Goal: Communication & Community: Answer question/provide support

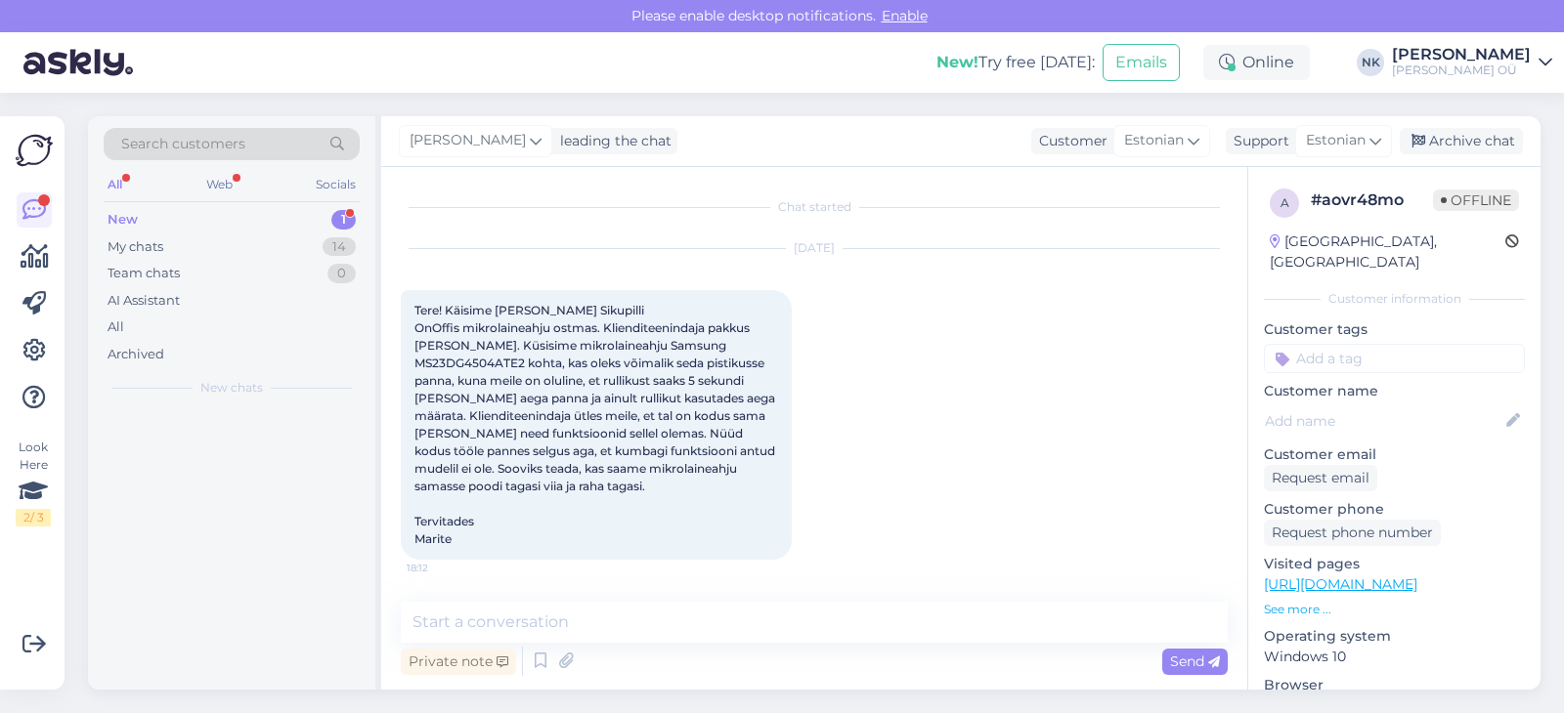
scroll to position [80, 0]
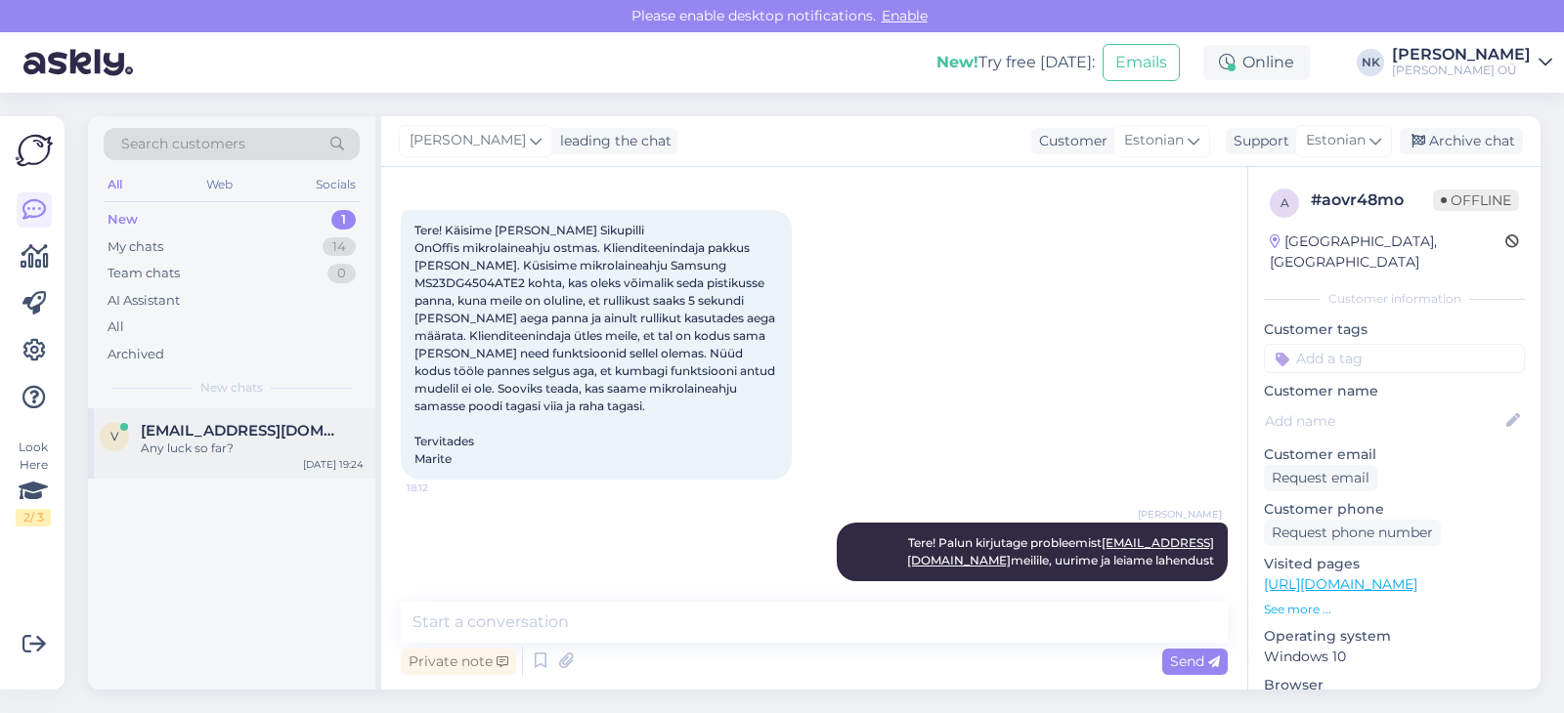
click at [236, 441] on div "Any luck so far?" at bounding box center [252, 449] width 223 height 18
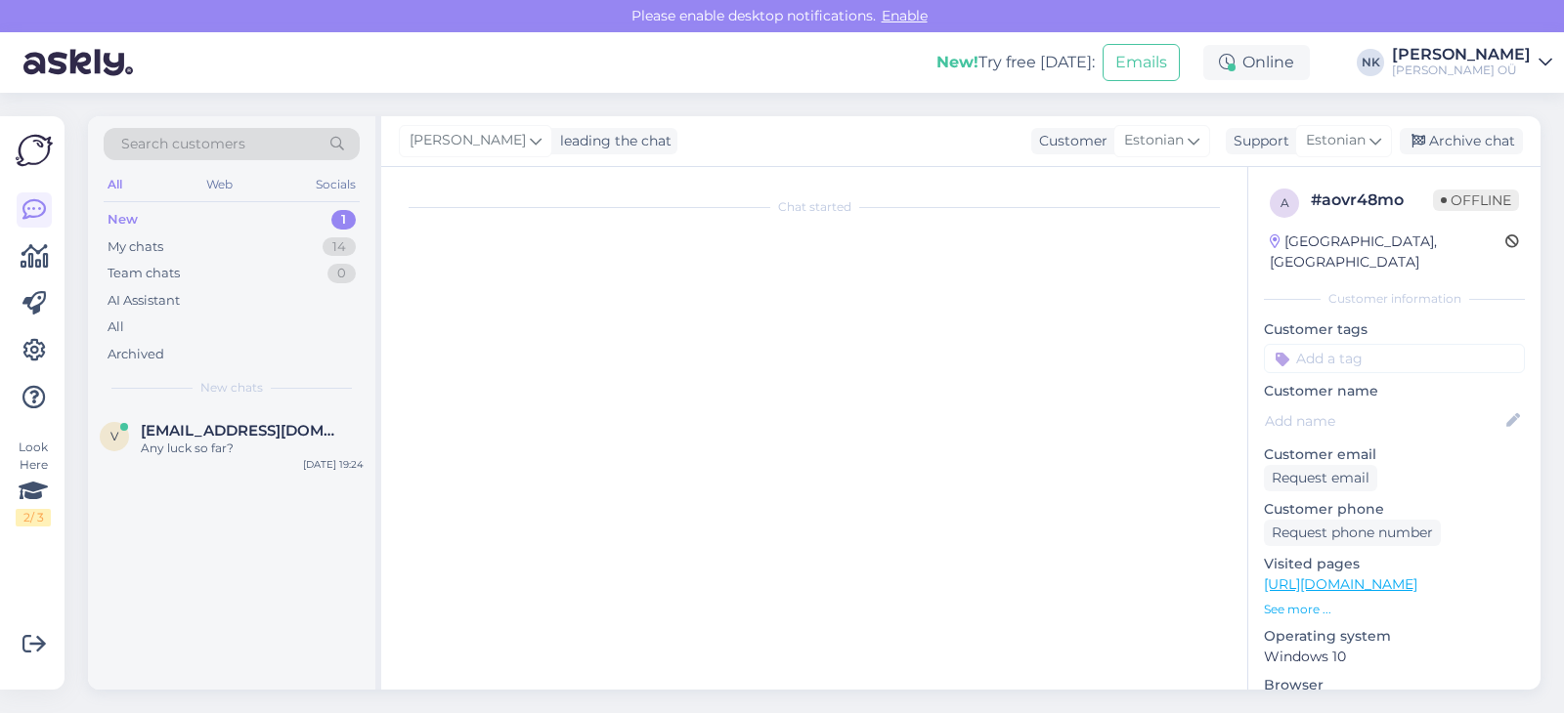
scroll to position [52, 0]
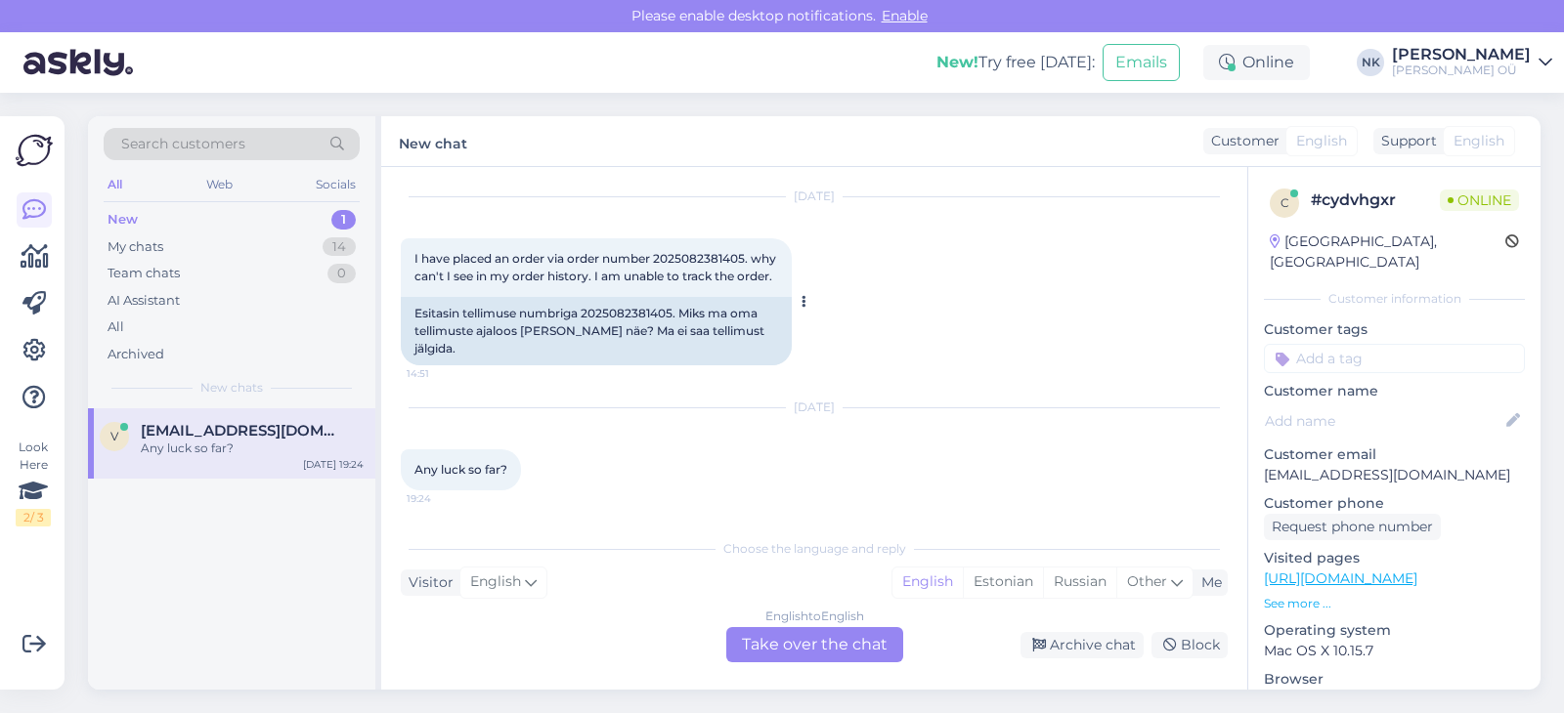
click at [683, 256] on span "I have placed an order via order number 2025082381405. why can't I see in my or…" at bounding box center [596, 267] width 365 height 32
copy span "2025082381405"
click at [793, 643] on div "English to English Take over the chat" at bounding box center [814, 644] width 177 height 35
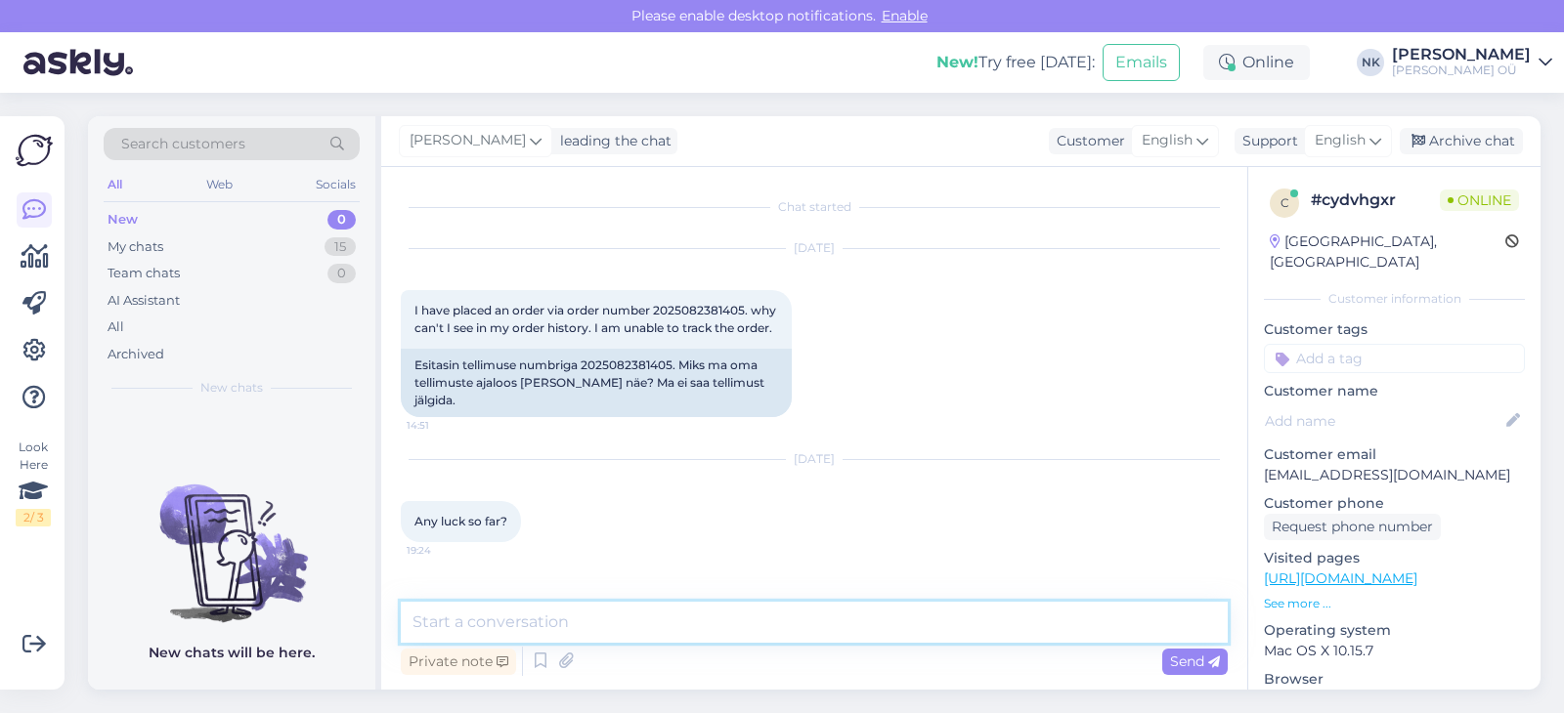
click at [650, 604] on textarea at bounding box center [814, 622] width 827 height 41
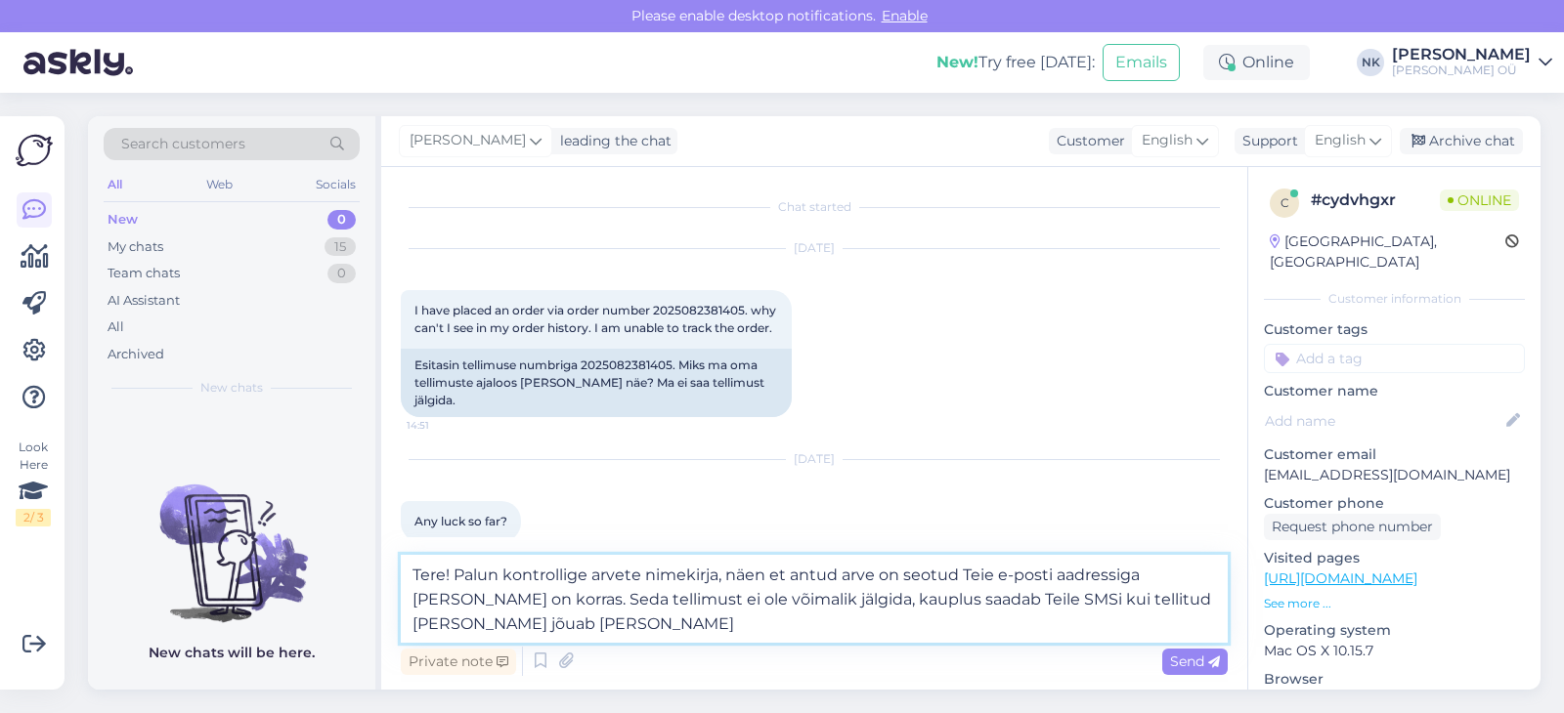
type textarea "Tere! Palun kontrollige arvete nimekirja, näen et antud arve on seotud Teie e-p…"
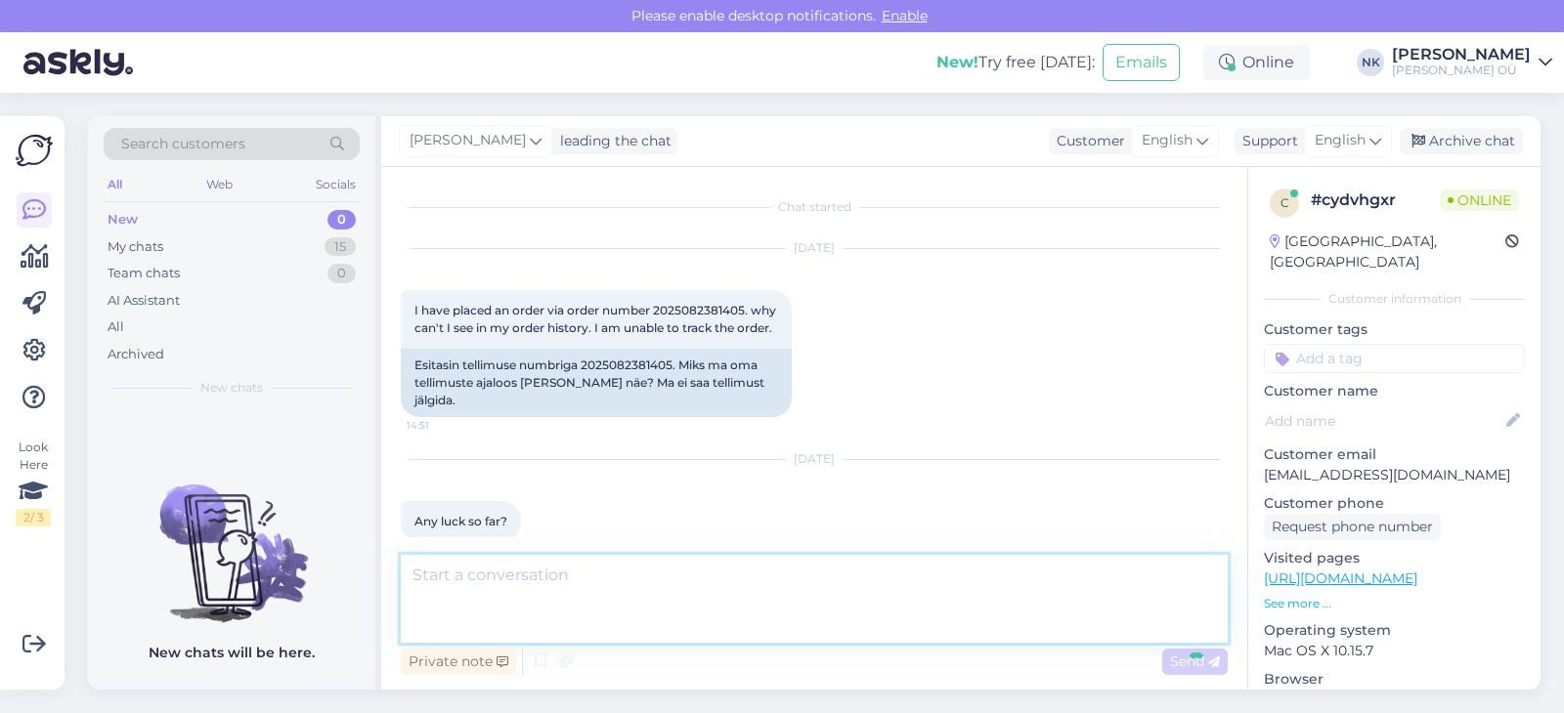
scroll to position [115, 0]
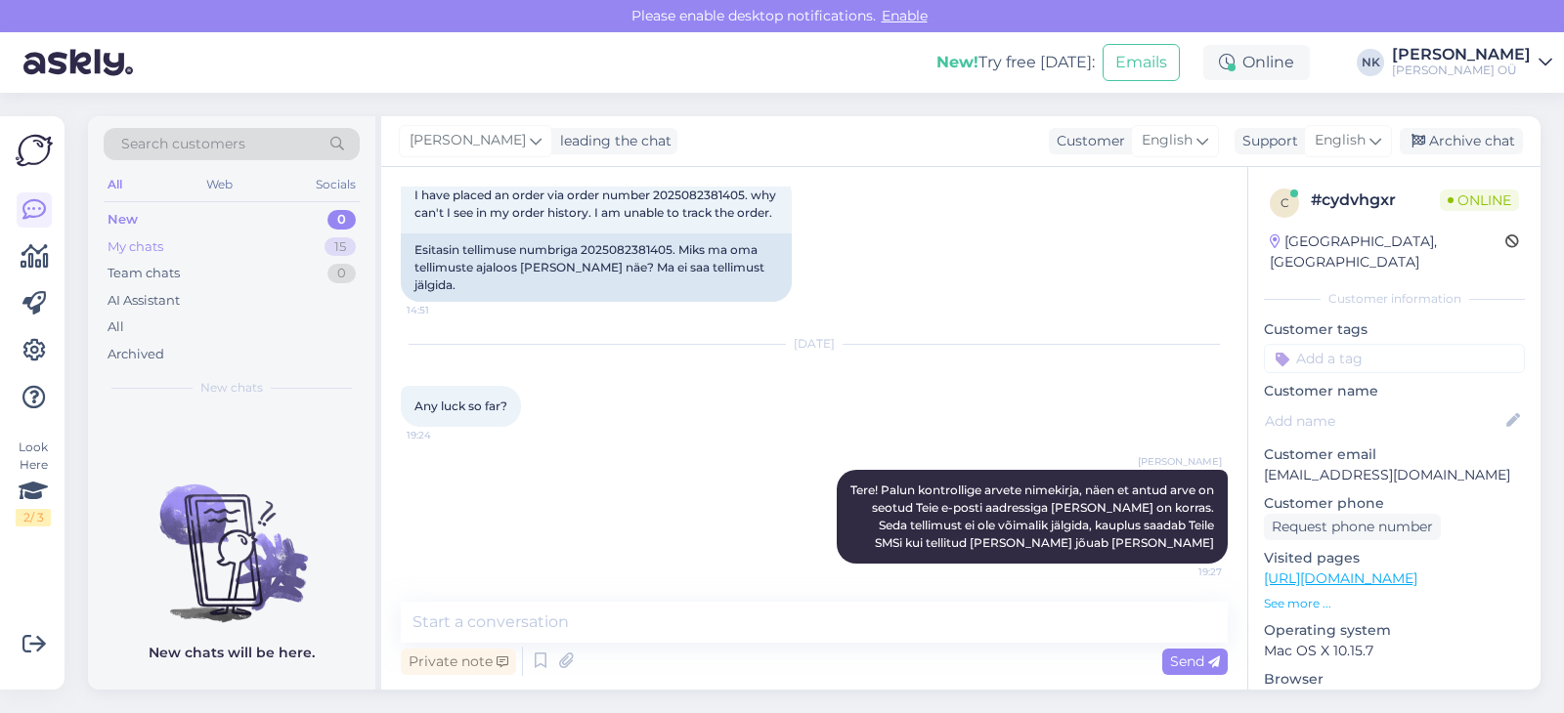
click at [169, 243] on div "My chats 15" at bounding box center [232, 247] width 256 height 27
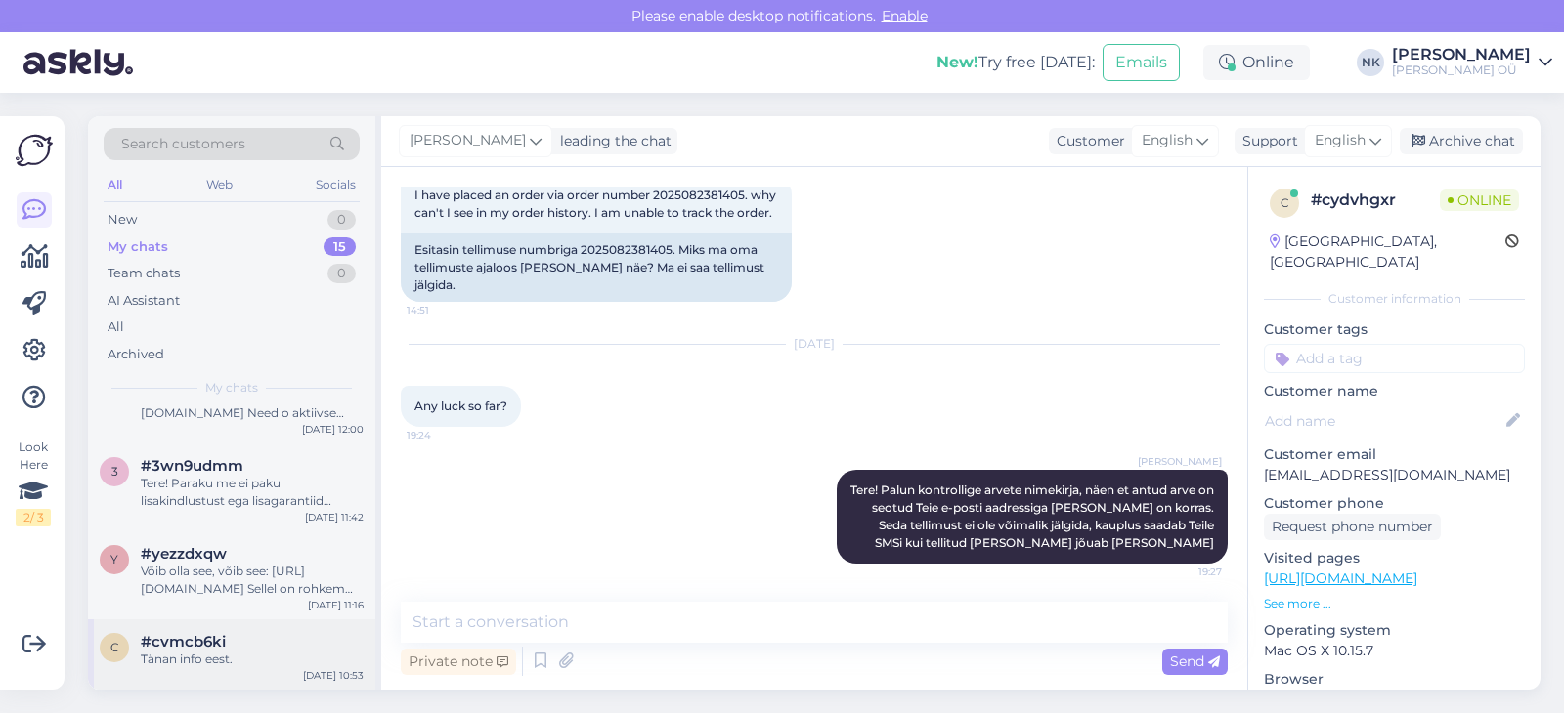
scroll to position [880, 0]
click at [197, 639] on span "#cvmcb6ki" at bounding box center [183, 642] width 85 height 18
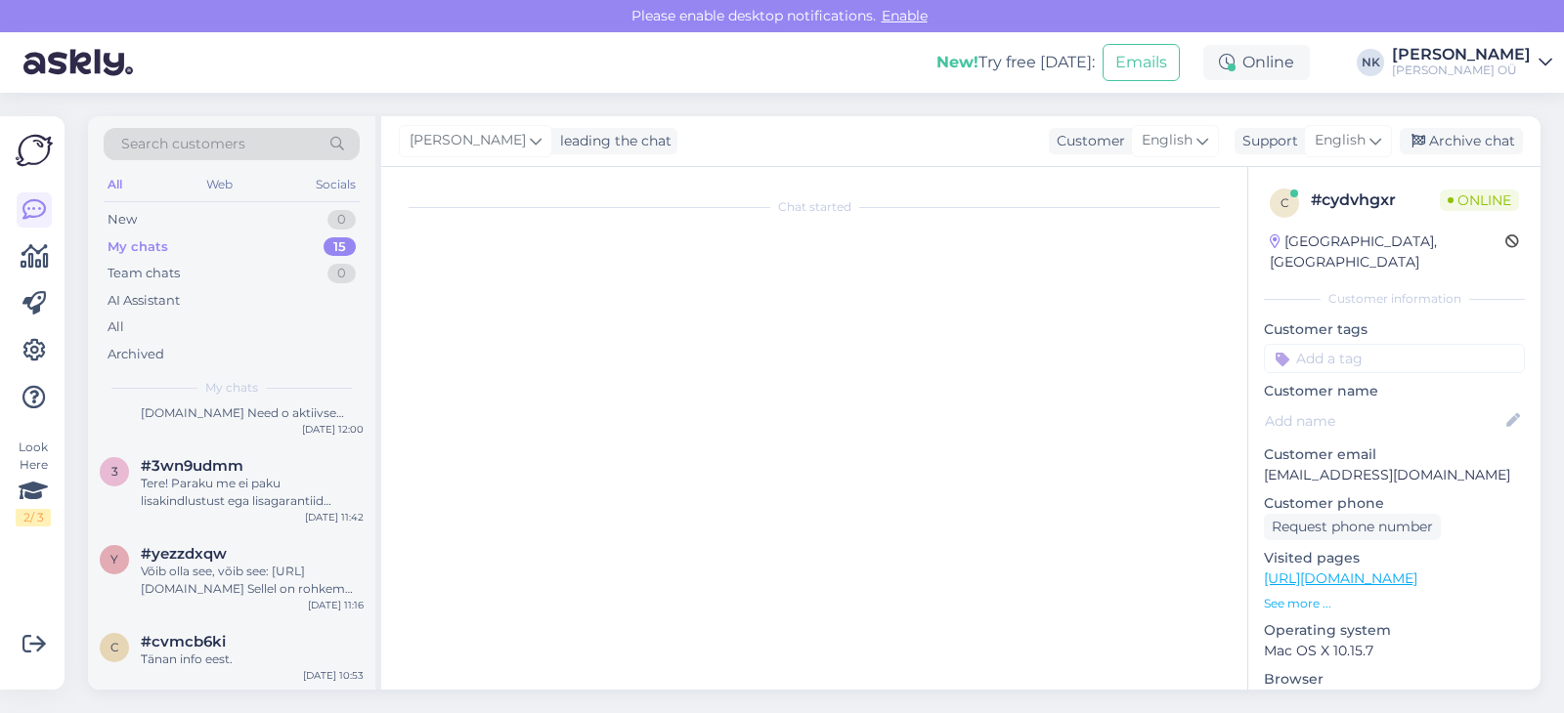
scroll to position [73, 0]
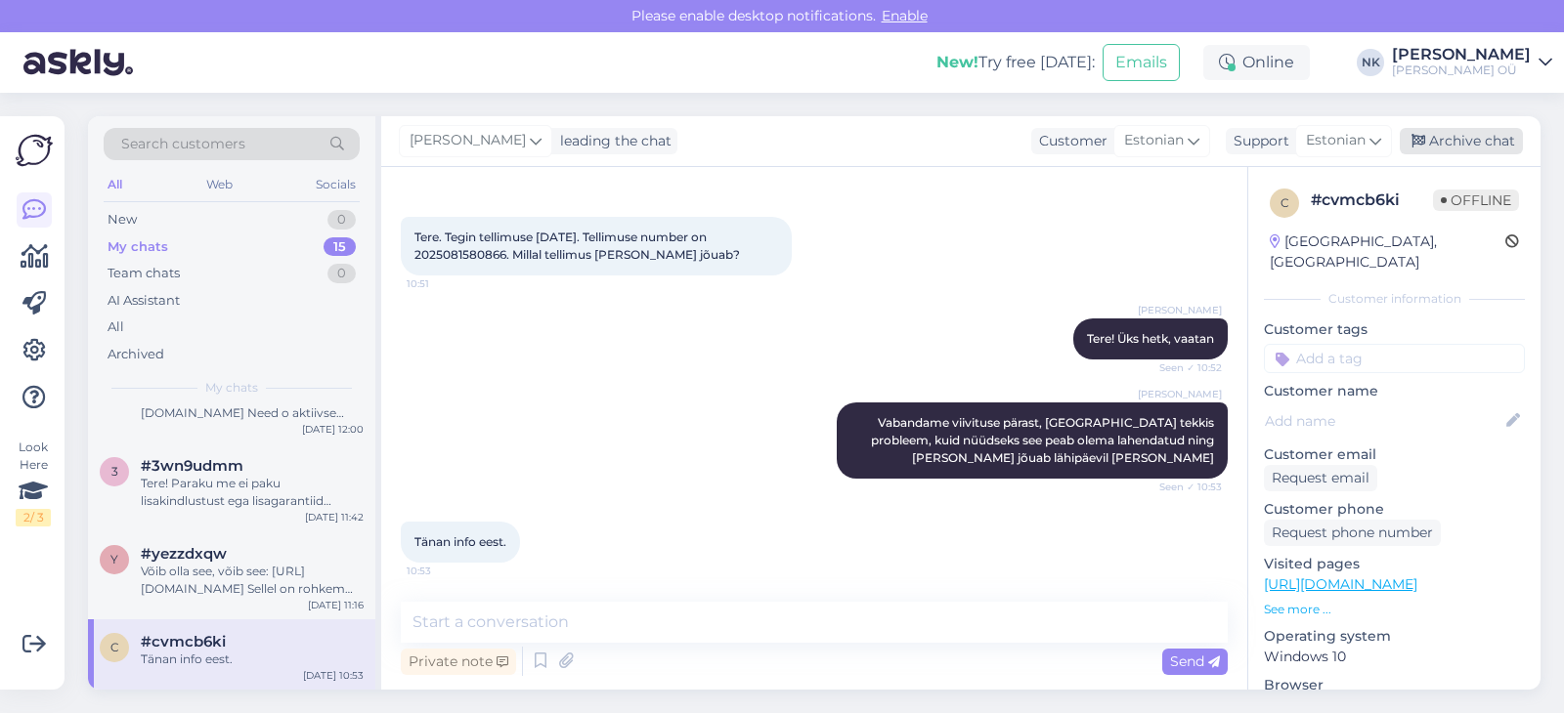
click at [1449, 147] on div "Archive chat" at bounding box center [1460, 141] width 123 height 26
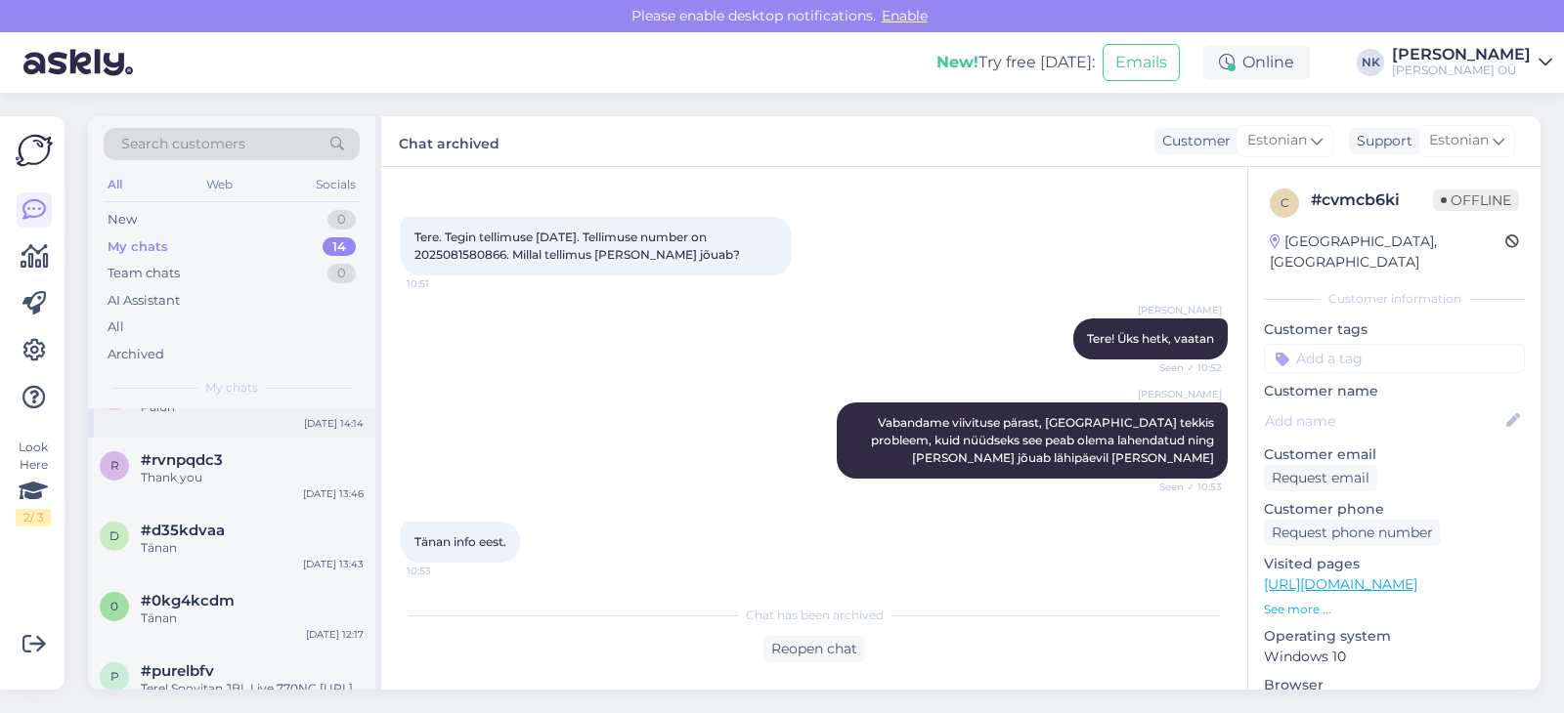
scroll to position [808, 0]
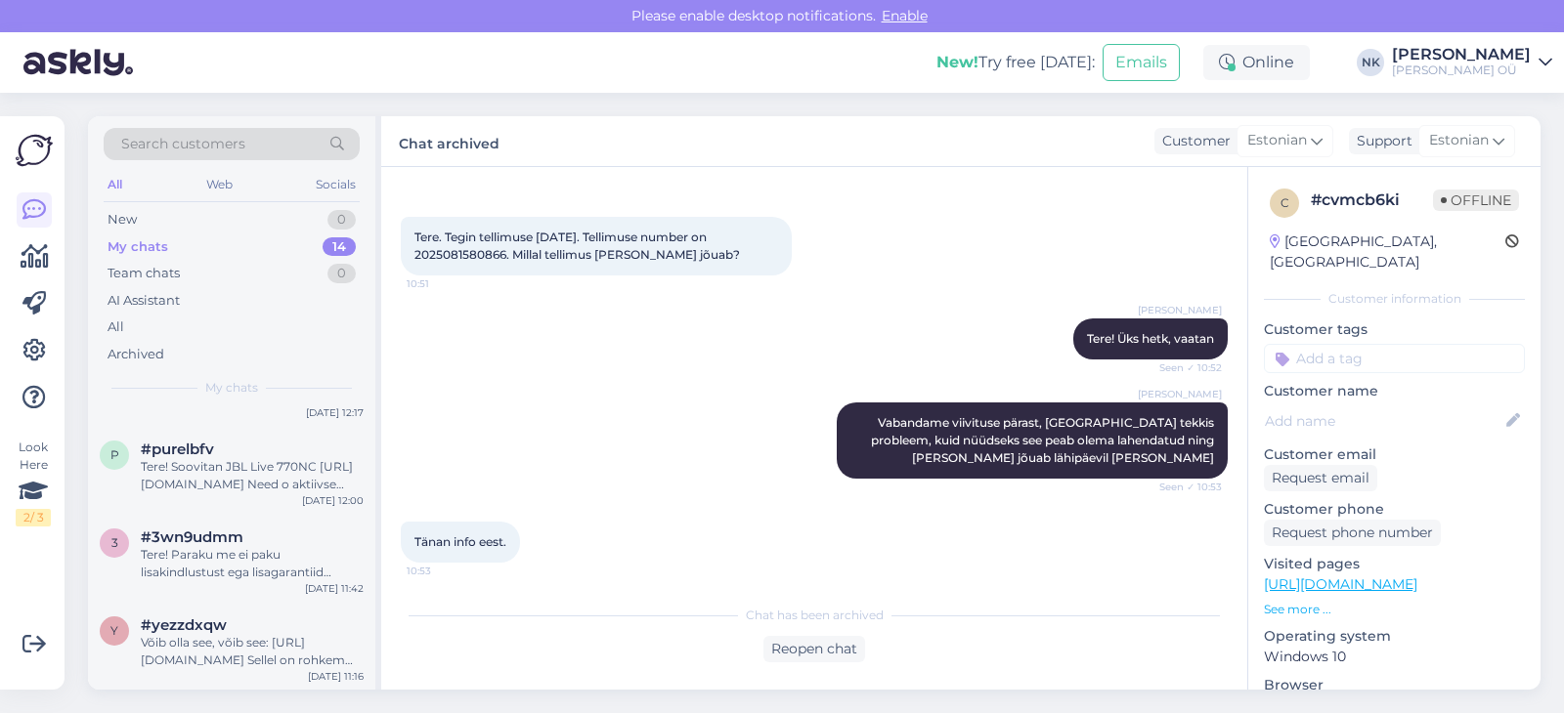
click at [302, 646] on div "Võib olla see, võib see: [URL][DOMAIN_NAME] Sellel on rohkem otsikuid erinevate…" at bounding box center [252, 651] width 223 height 35
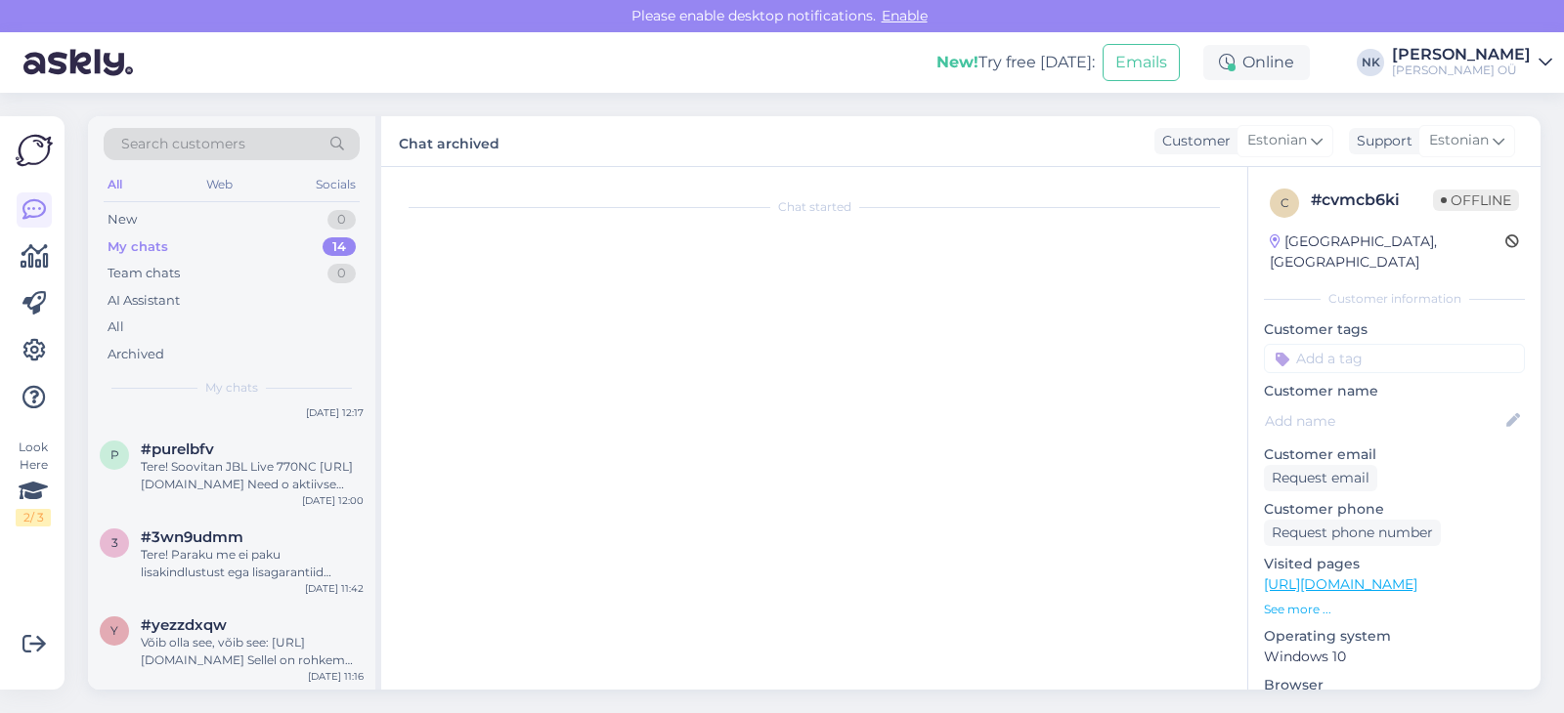
scroll to position [2508, 0]
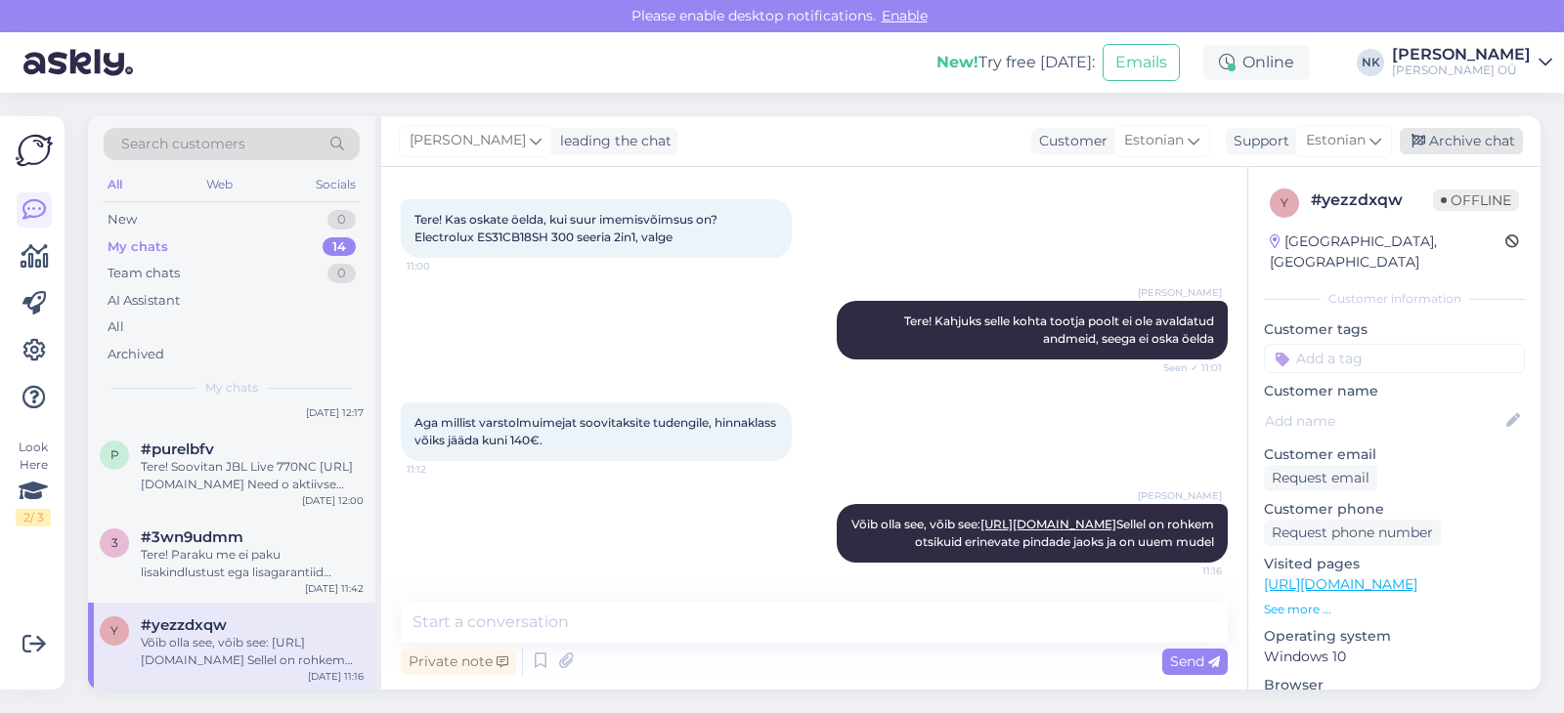
click at [1435, 140] on div "Archive chat" at bounding box center [1460, 141] width 123 height 26
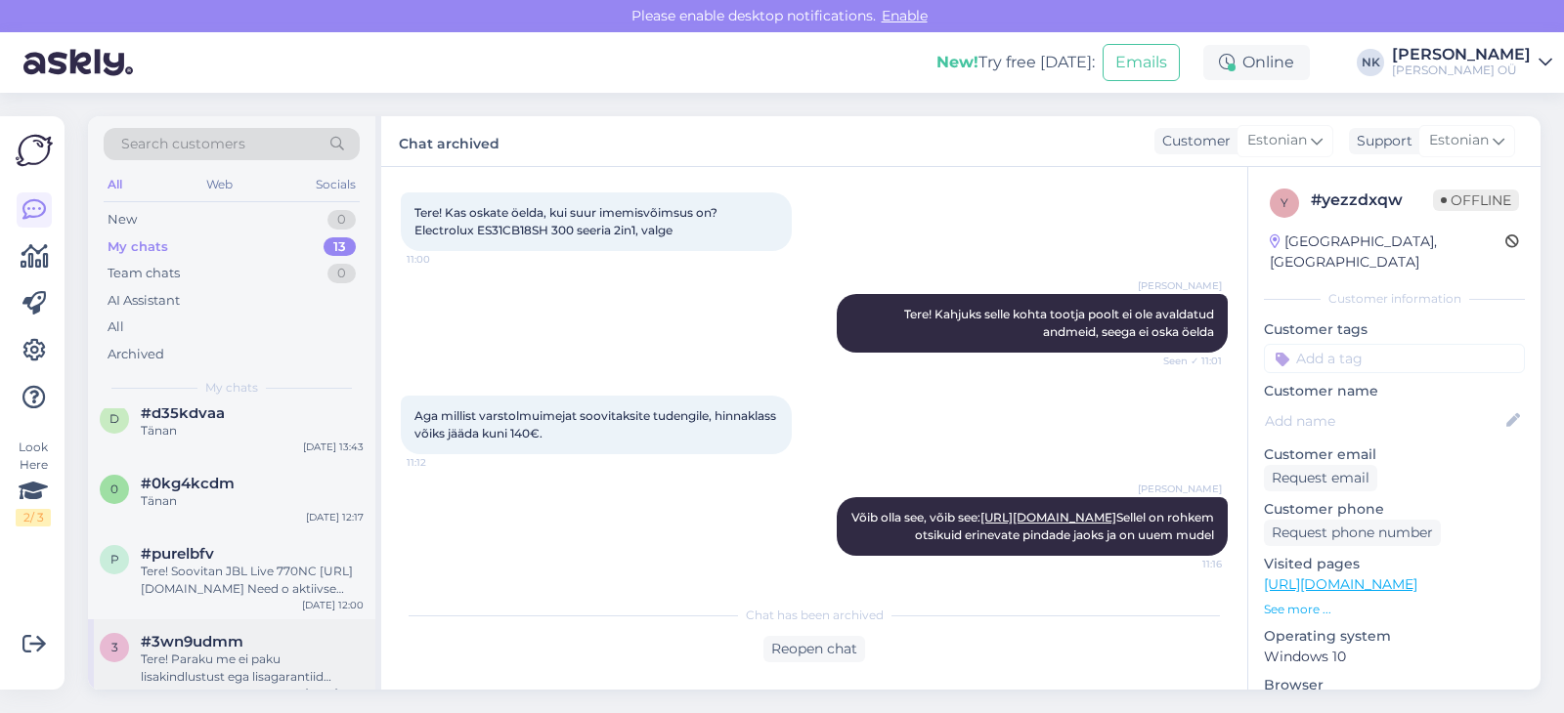
scroll to position [720, 0]
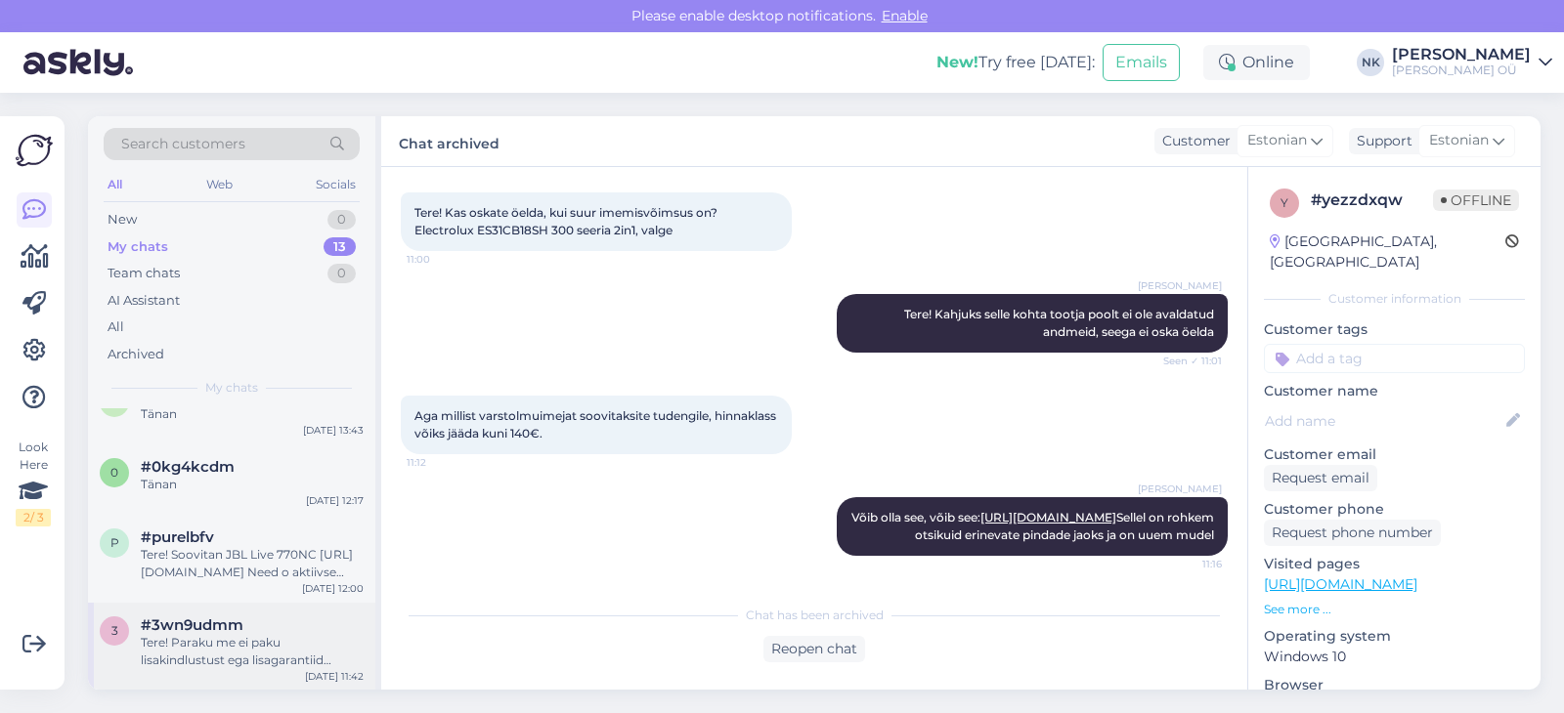
click at [237, 640] on div "Tere! Paraku me ei paku lisakindlustust ega lisagarantiid telefonidele" at bounding box center [252, 651] width 223 height 35
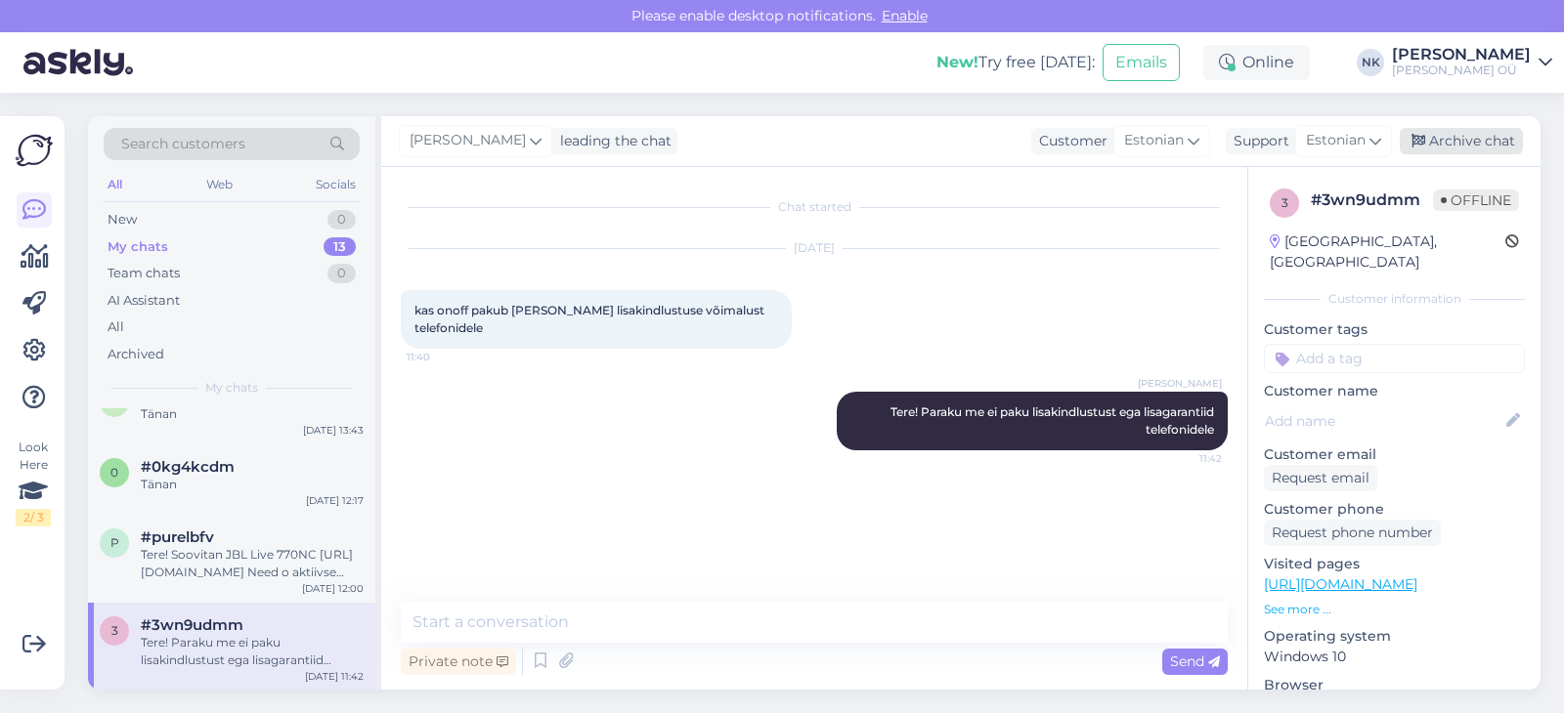
click at [1459, 133] on div "Archive chat" at bounding box center [1460, 141] width 123 height 26
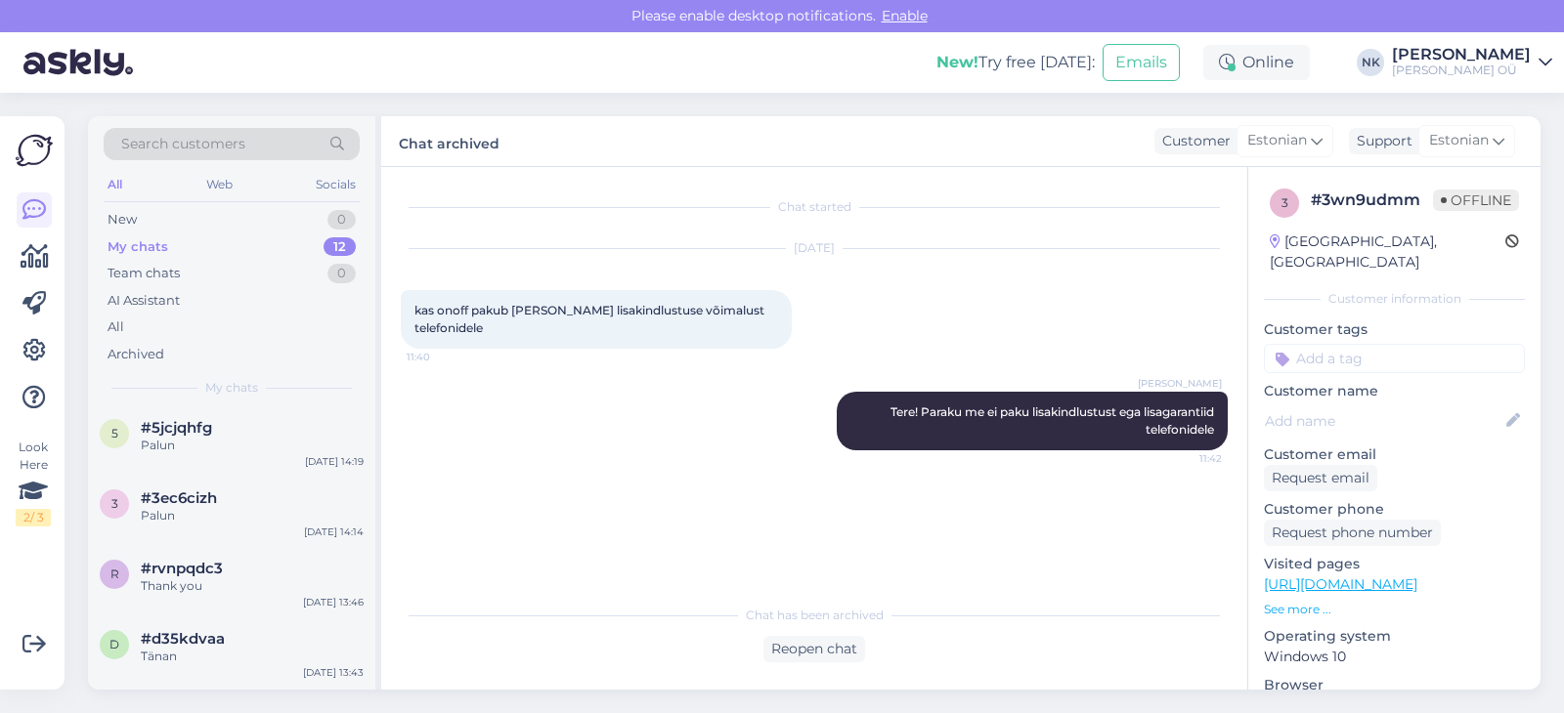
scroll to position [632, 0]
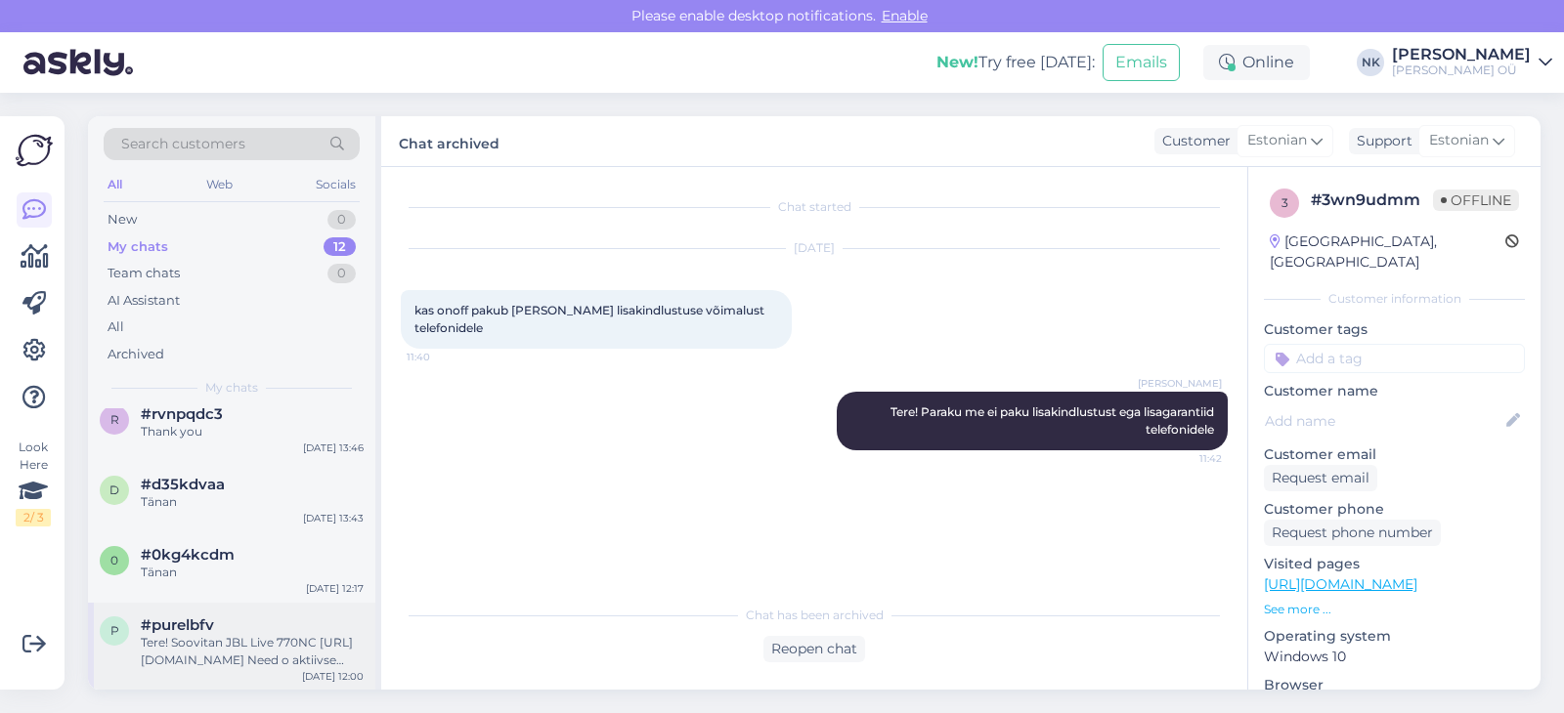
click at [249, 639] on div "Tere! Soovitan JBL Live 770NC [URL][DOMAIN_NAME] Need o aktiivse mürasummutuseg…" at bounding box center [252, 651] width 223 height 35
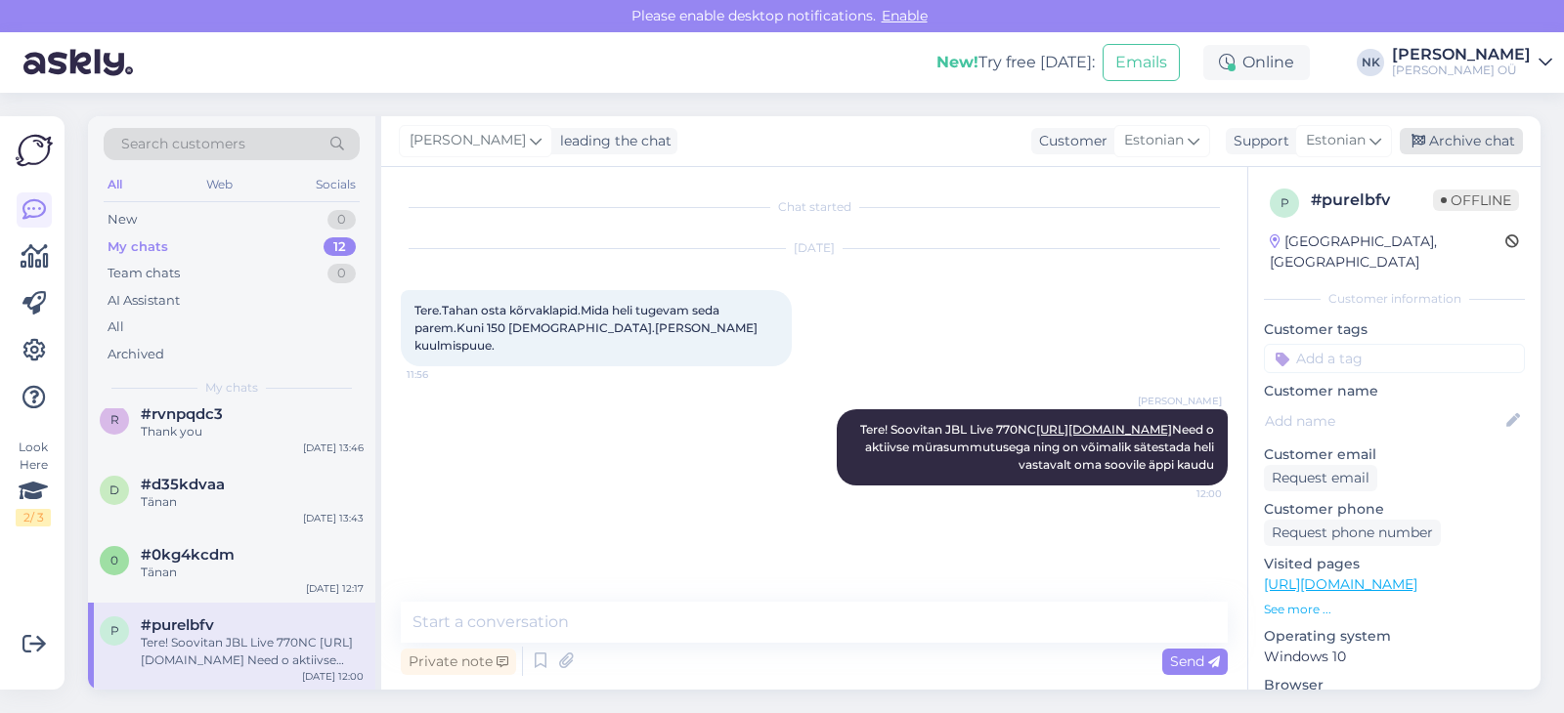
click at [1466, 150] on div "Archive chat" at bounding box center [1460, 141] width 123 height 26
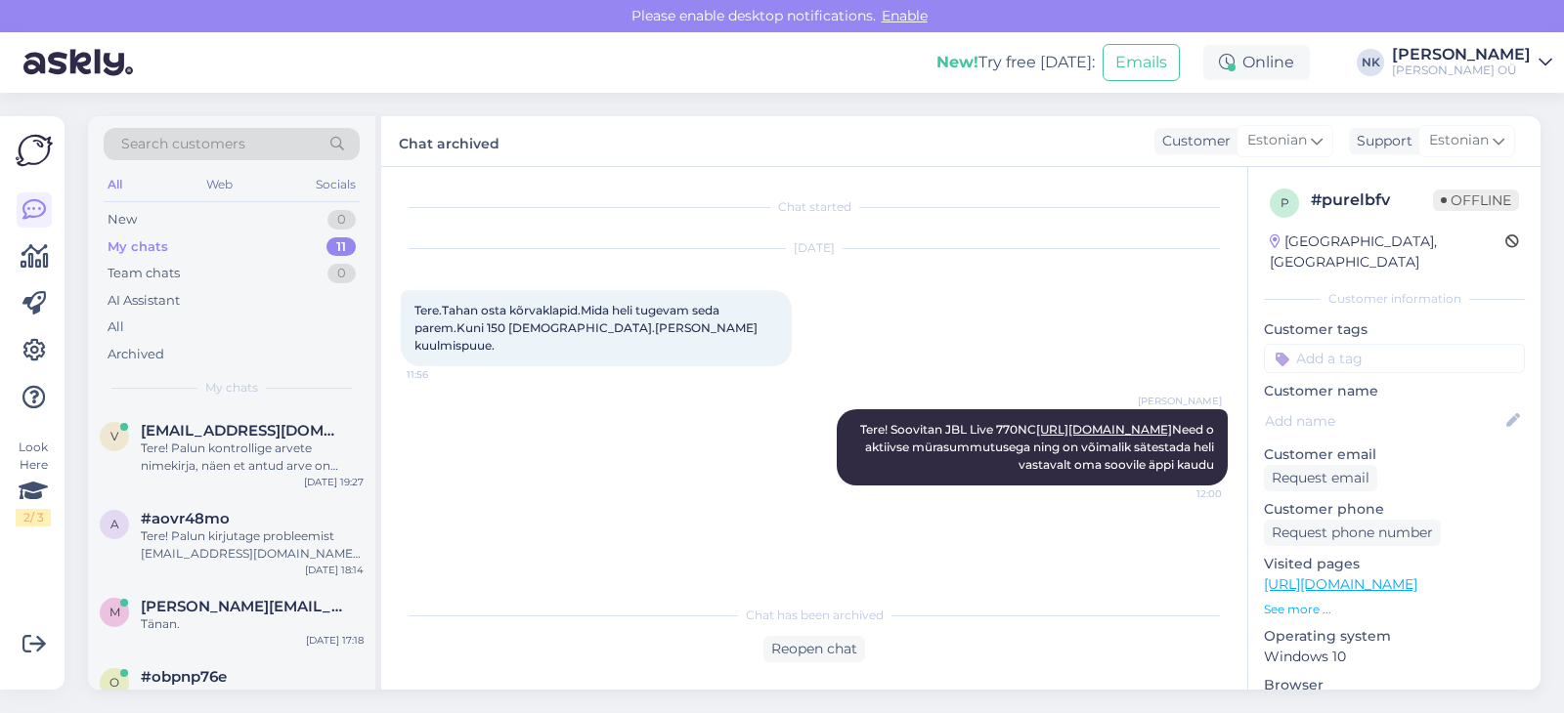
scroll to position [544, 0]
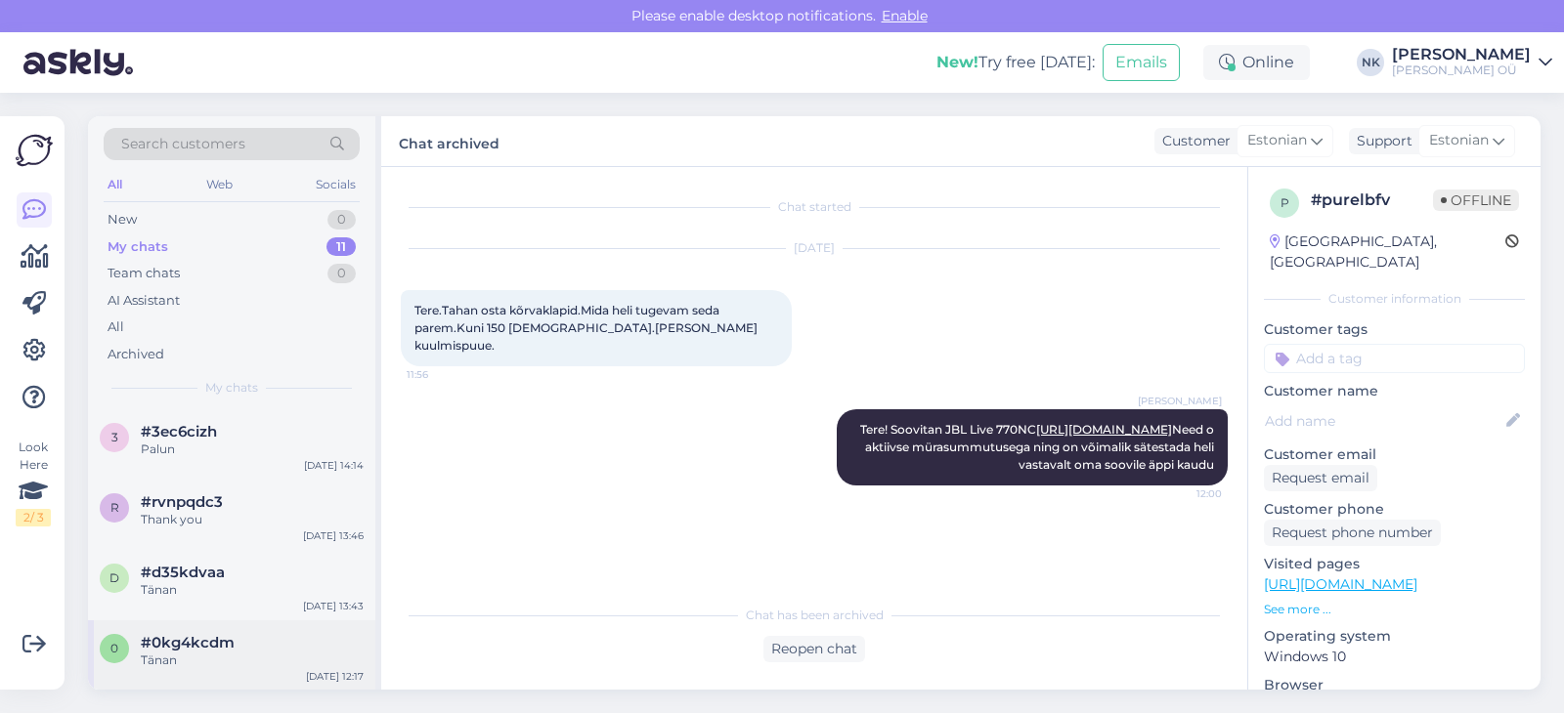
click at [202, 653] on div "Tänan" at bounding box center [252, 661] width 223 height 18
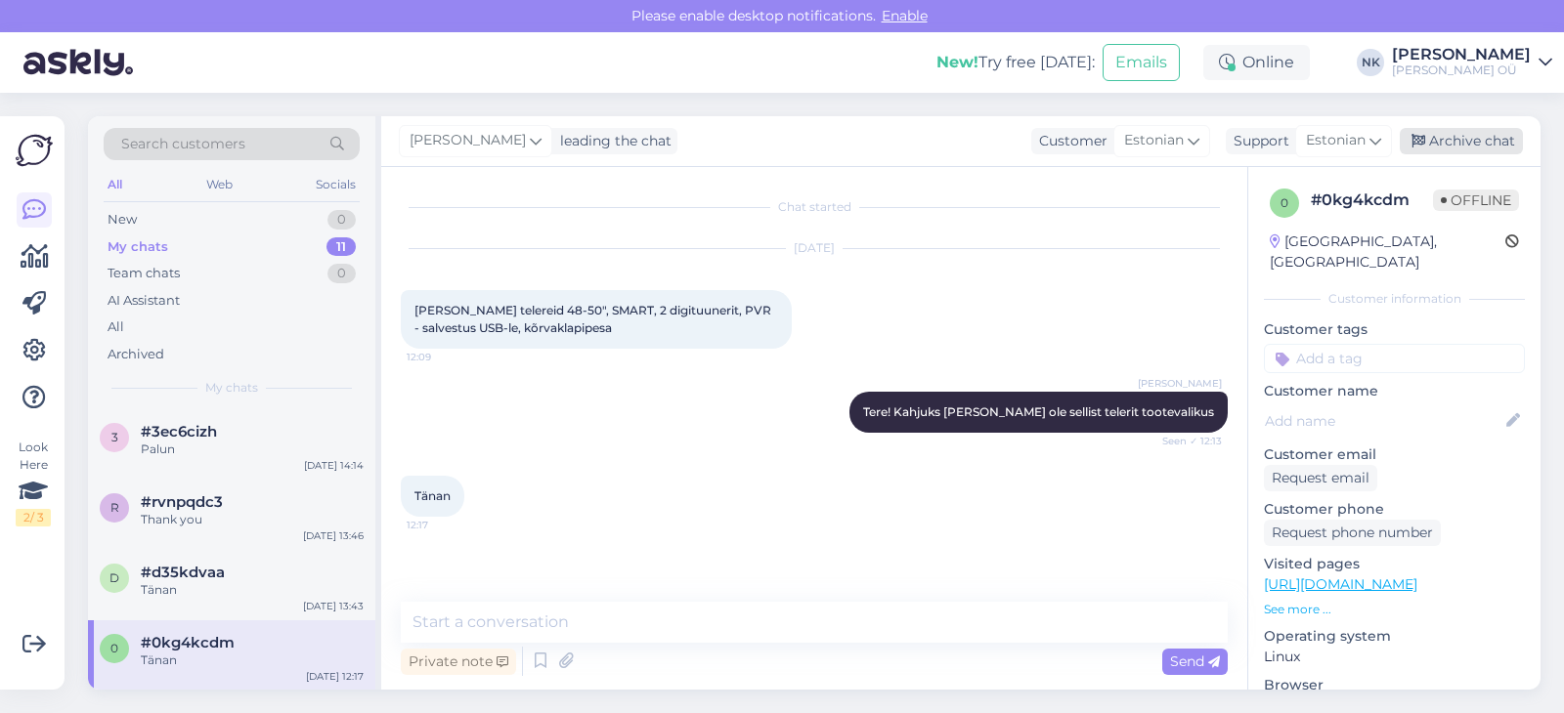
click at [1436, 147] on div "Archive chat" at bounding box center [1460, 141] width 123 height 26
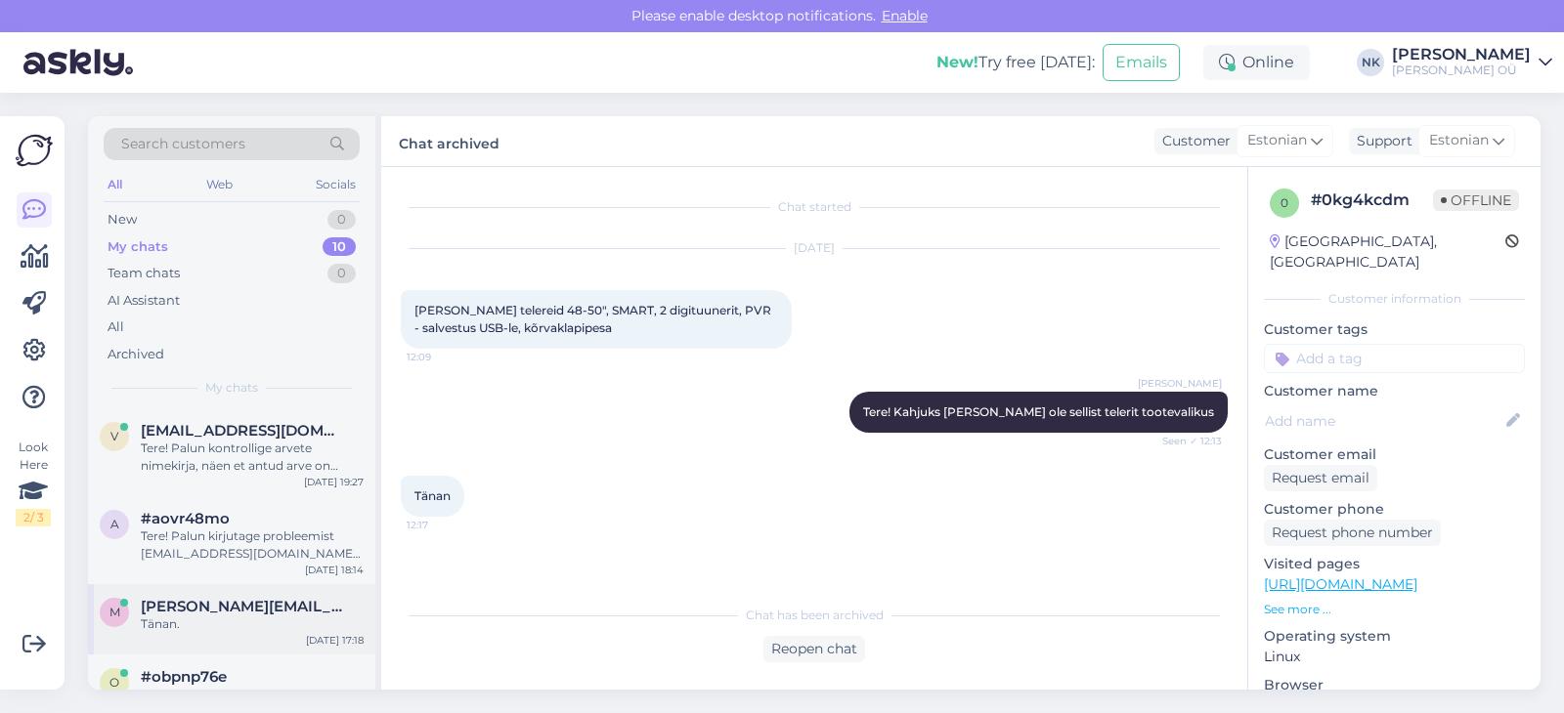
click at [179, 620] on div "Tänan." at bounding box center [252, 625] width 223 height 18
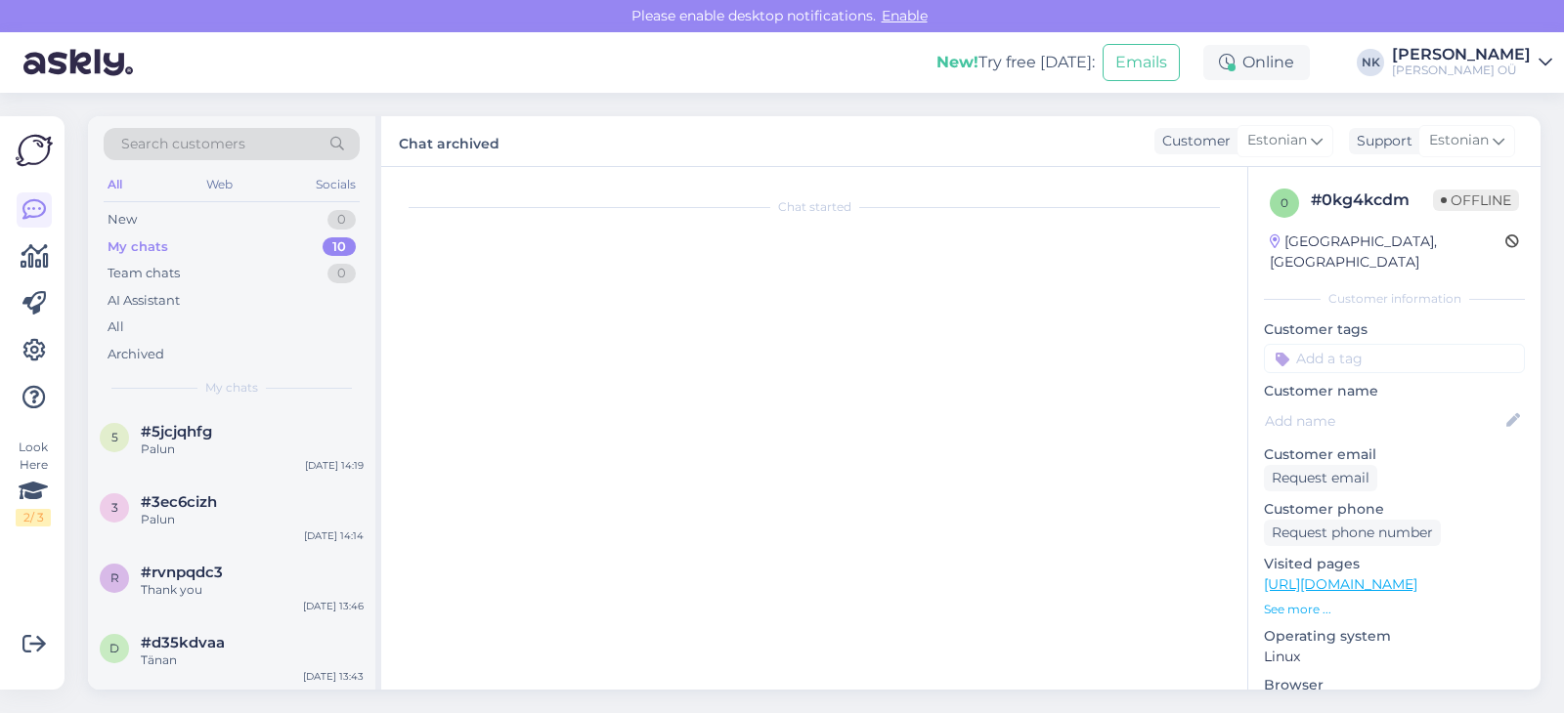
scroll to position [432, 0]
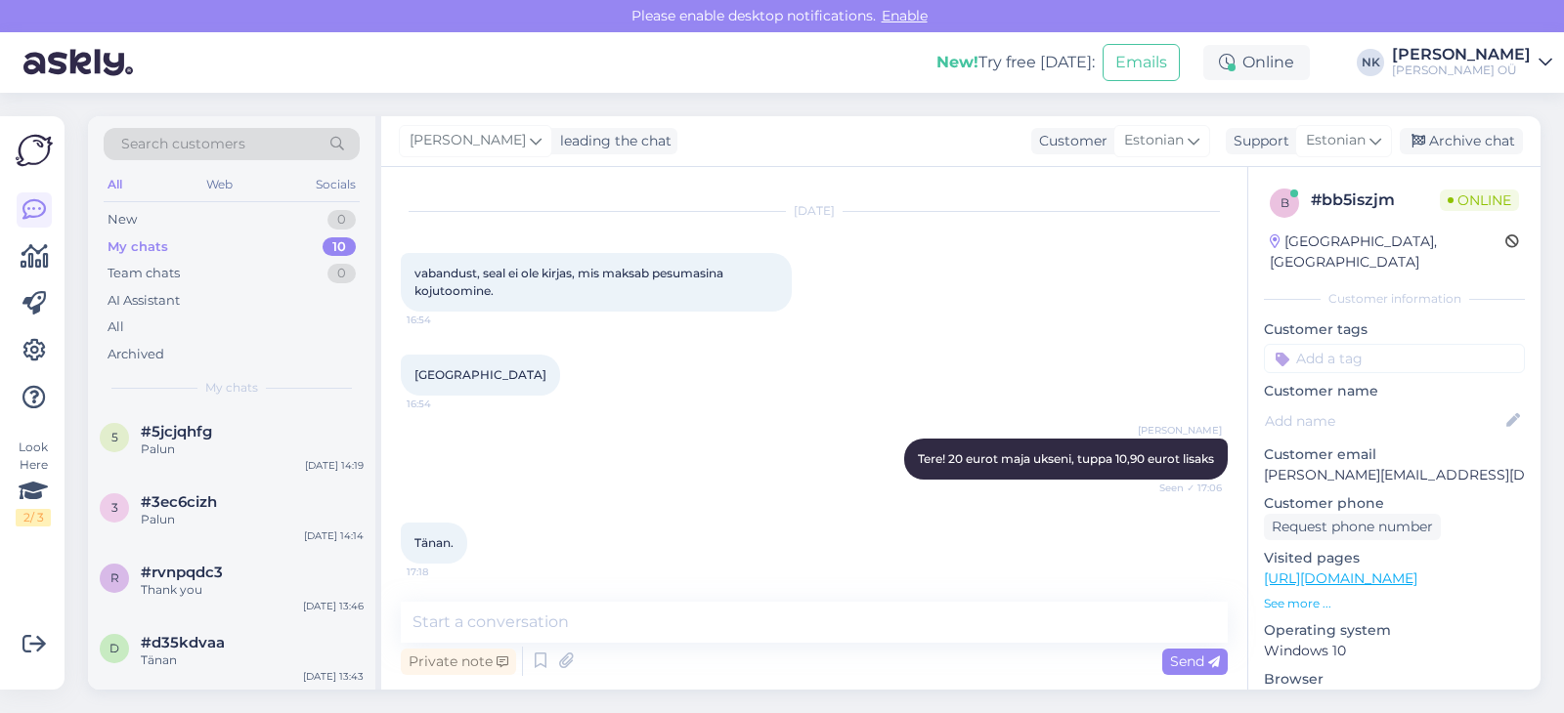
click at [179, 621] on div "d #d35kdvaa Tänan [DATE] 13:43" at bounding box center [231, 656] width 287 height 70
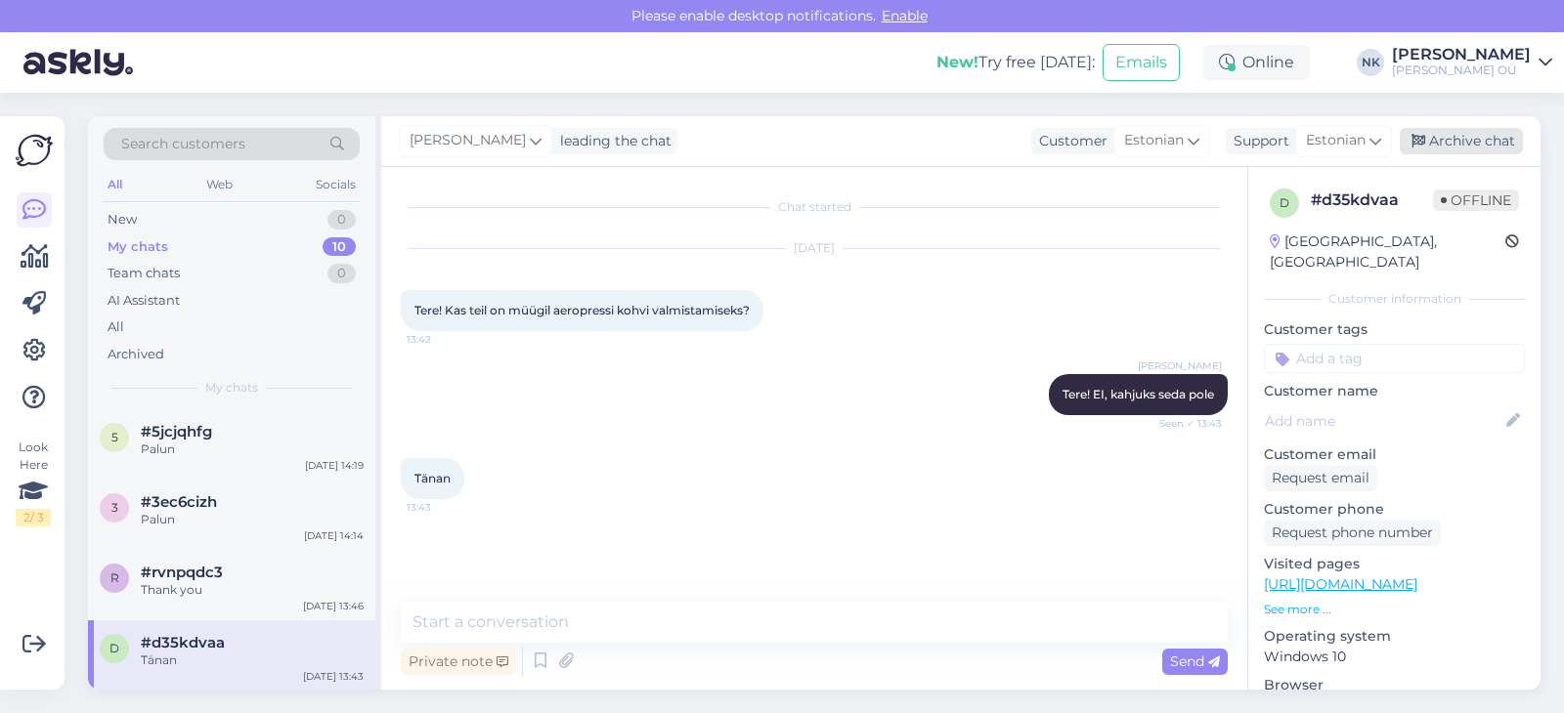
click at [1498, 143] on div "Archive chat" at bounding box center [1460, 141] width 123 height 26
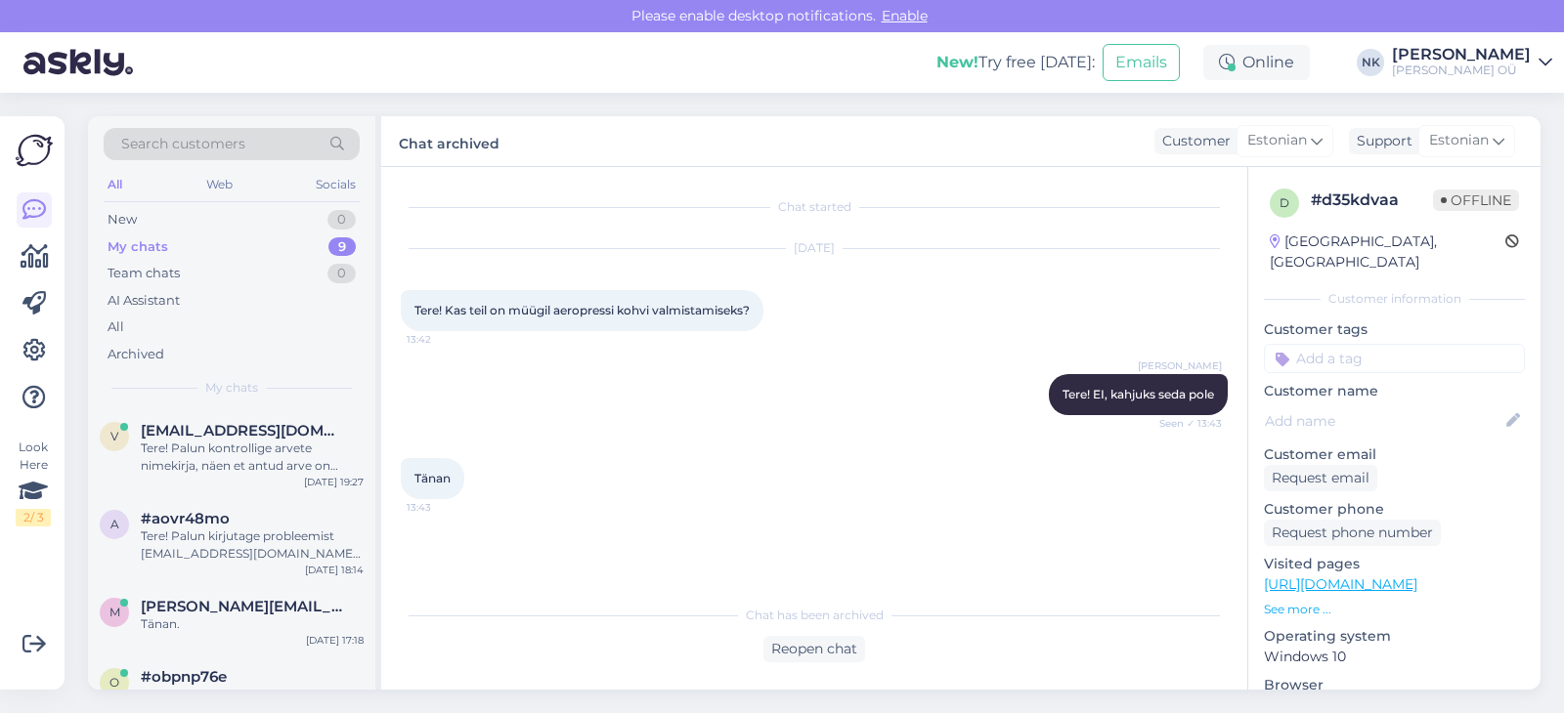
scroll to position [404, 0]
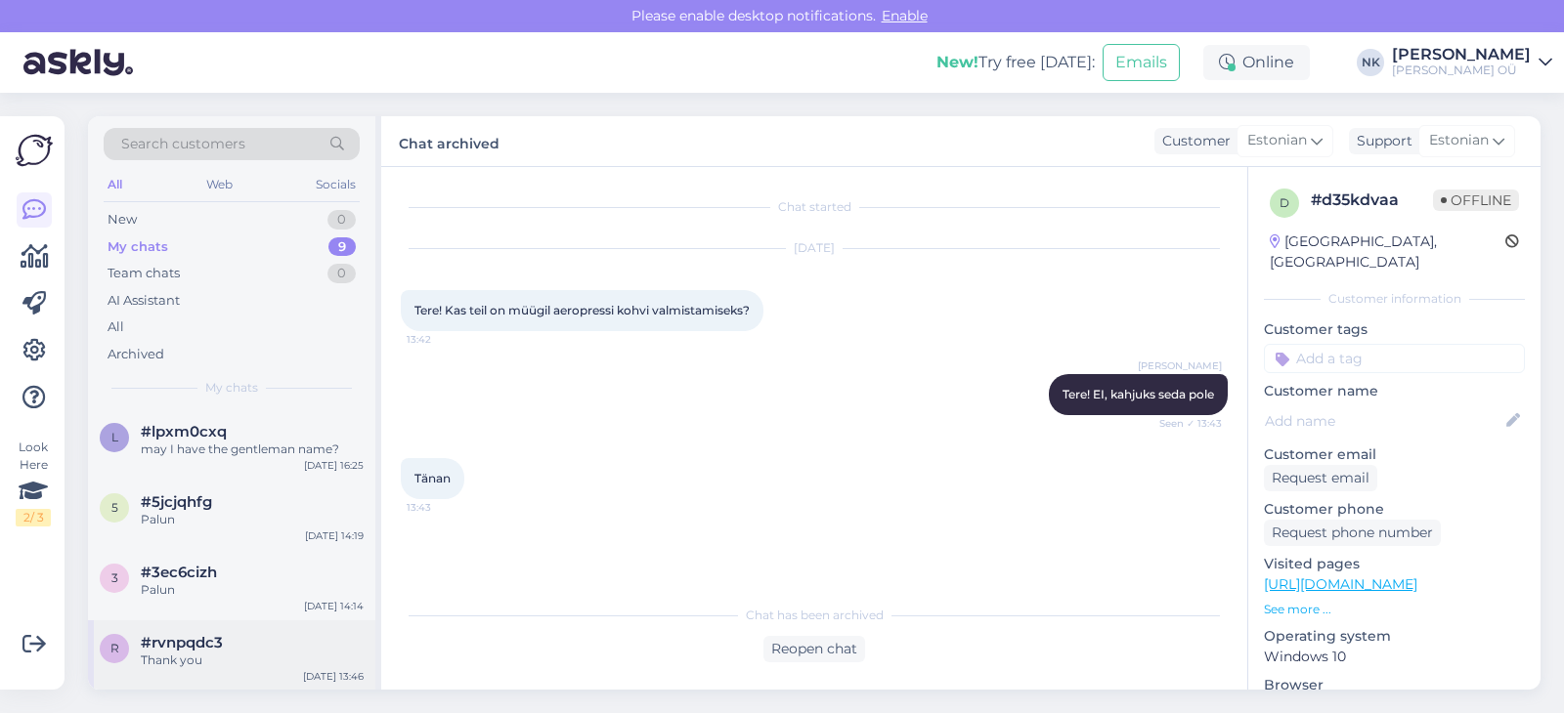
click at [203, 623] on div "r #rvnpqdc3 Thank you [DATE] 13:46" at bounding box center [231, 656] width 287 height 70
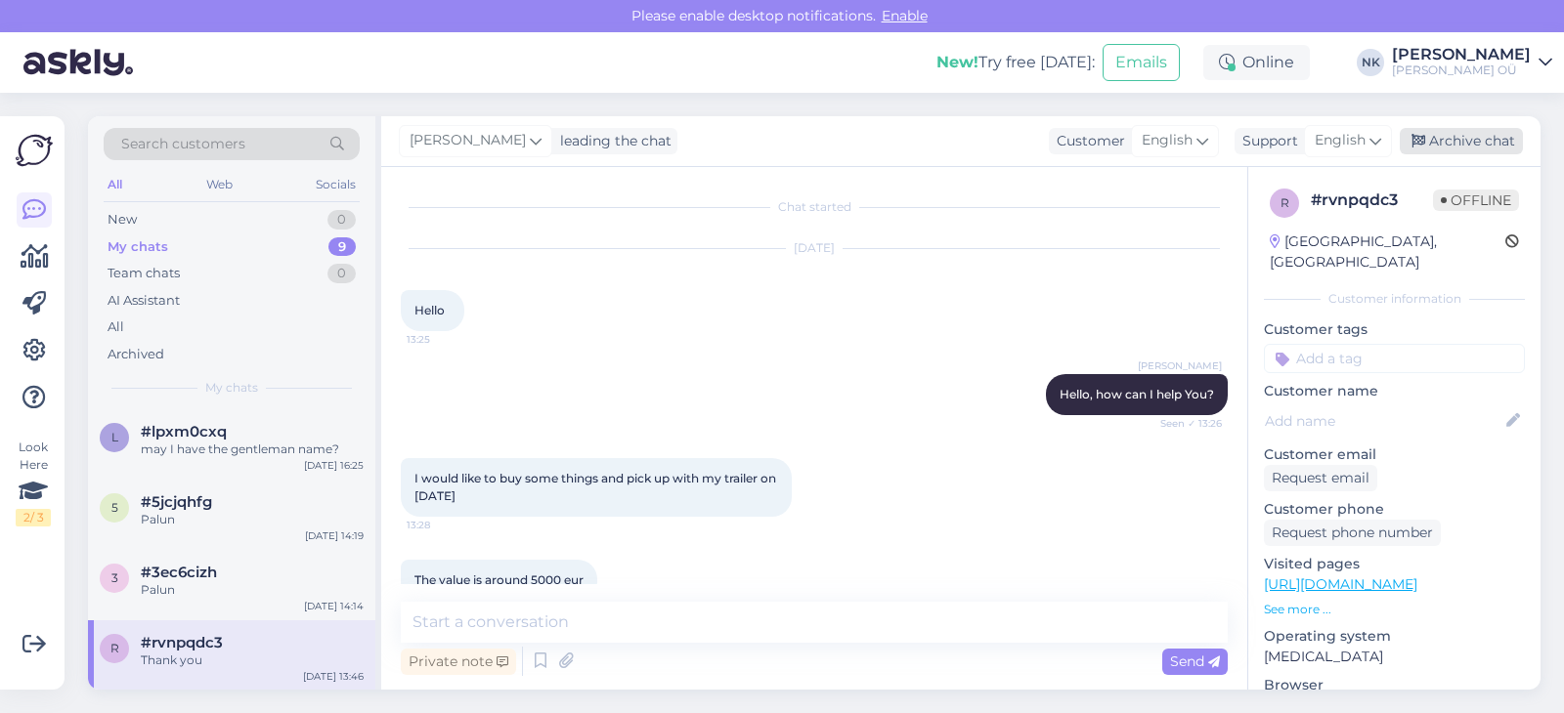
scroll to position [865, 0]
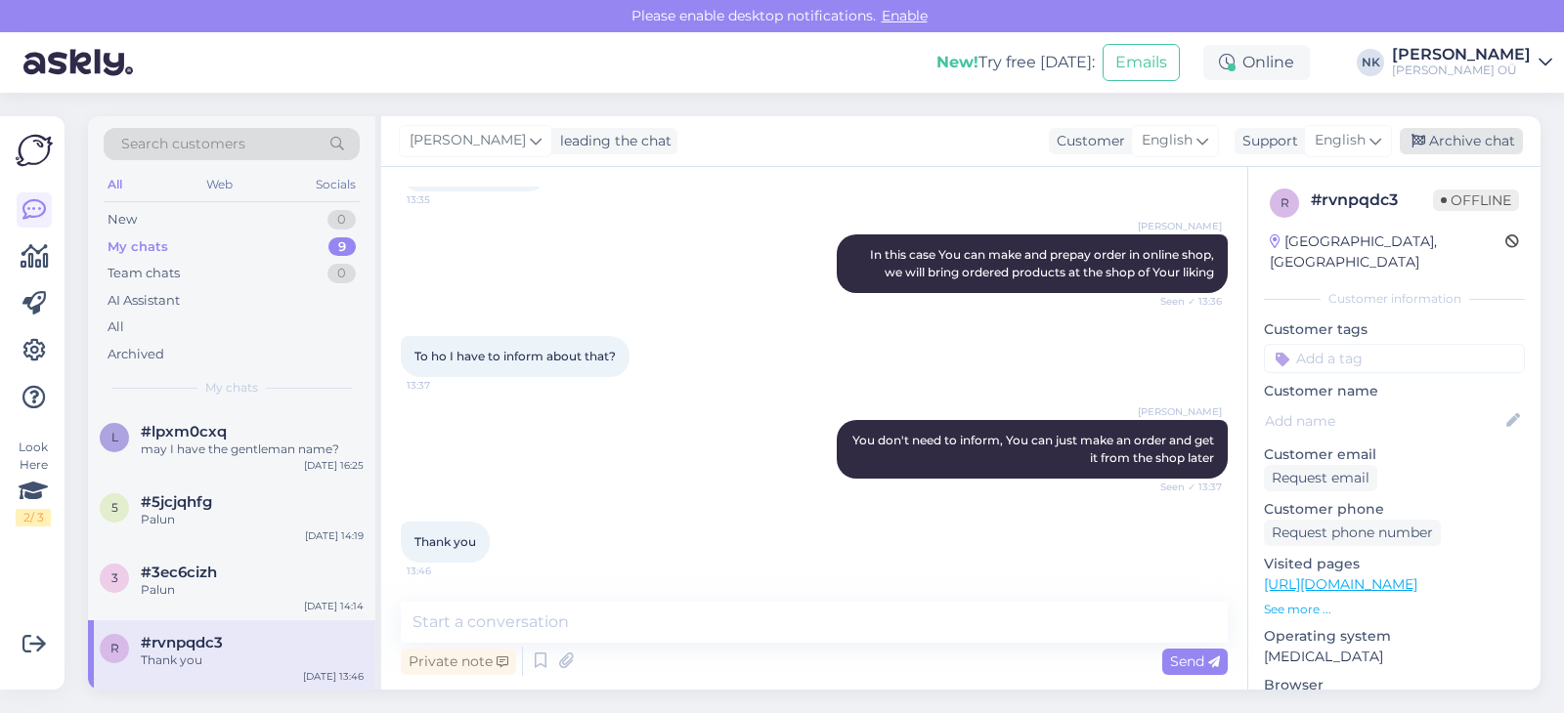
click at [1449, 147] on div "Archive chat" at bounding box center [1460, 141] width 123 height 26
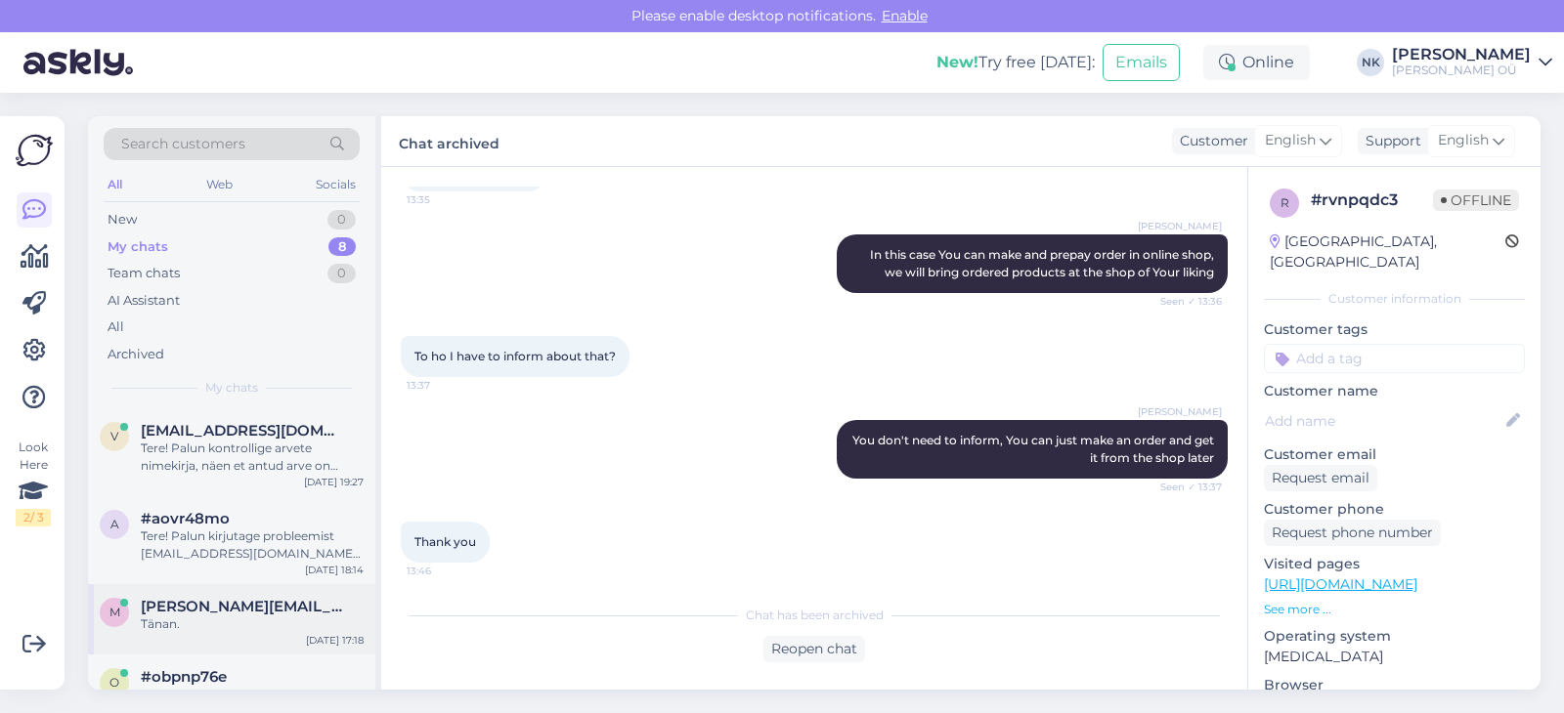
scroll to position [333, 0]
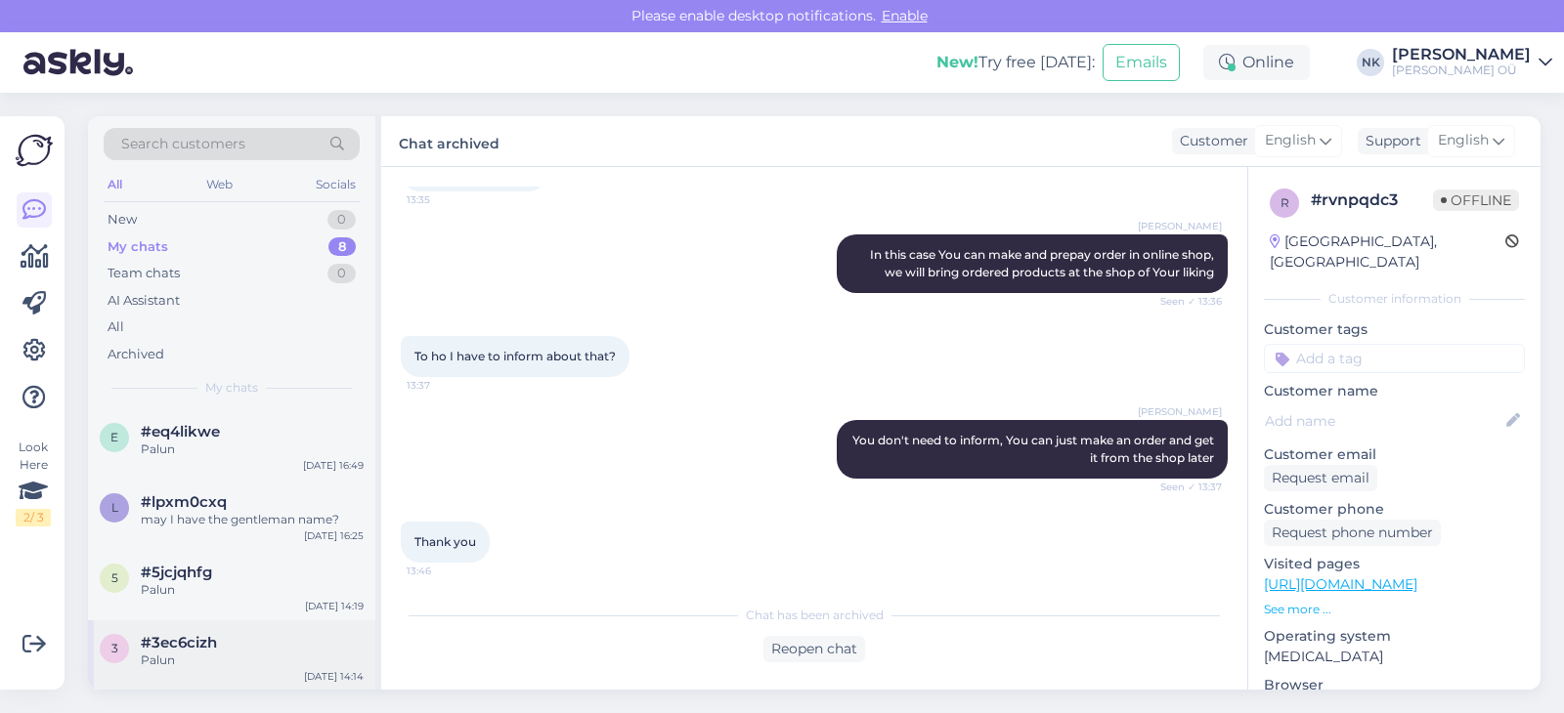
click at [240, 628] on div "3 #3ec6cizh Palun [DATE] 14:14" at bounding box center [231, 656] width 287 height 70
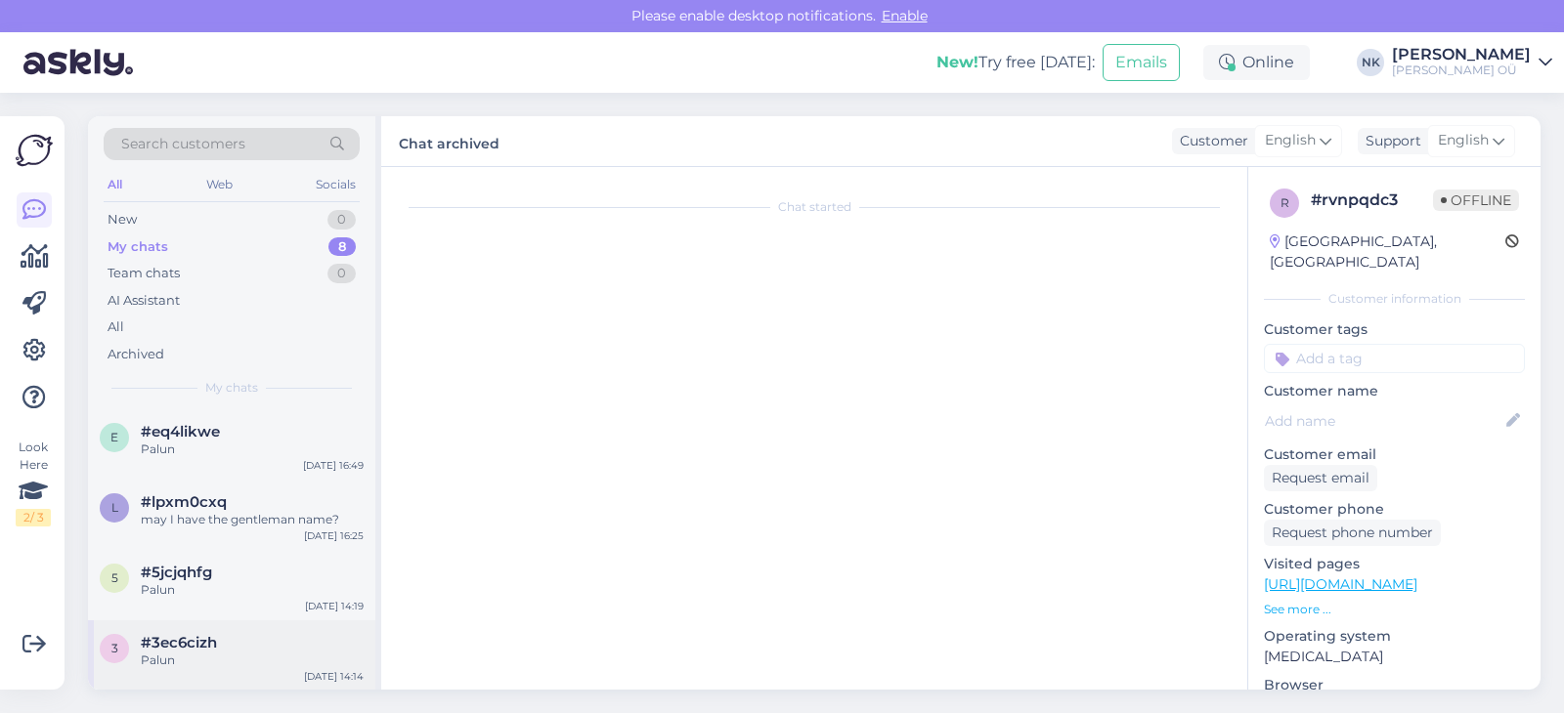
scroll to position [122, 0]
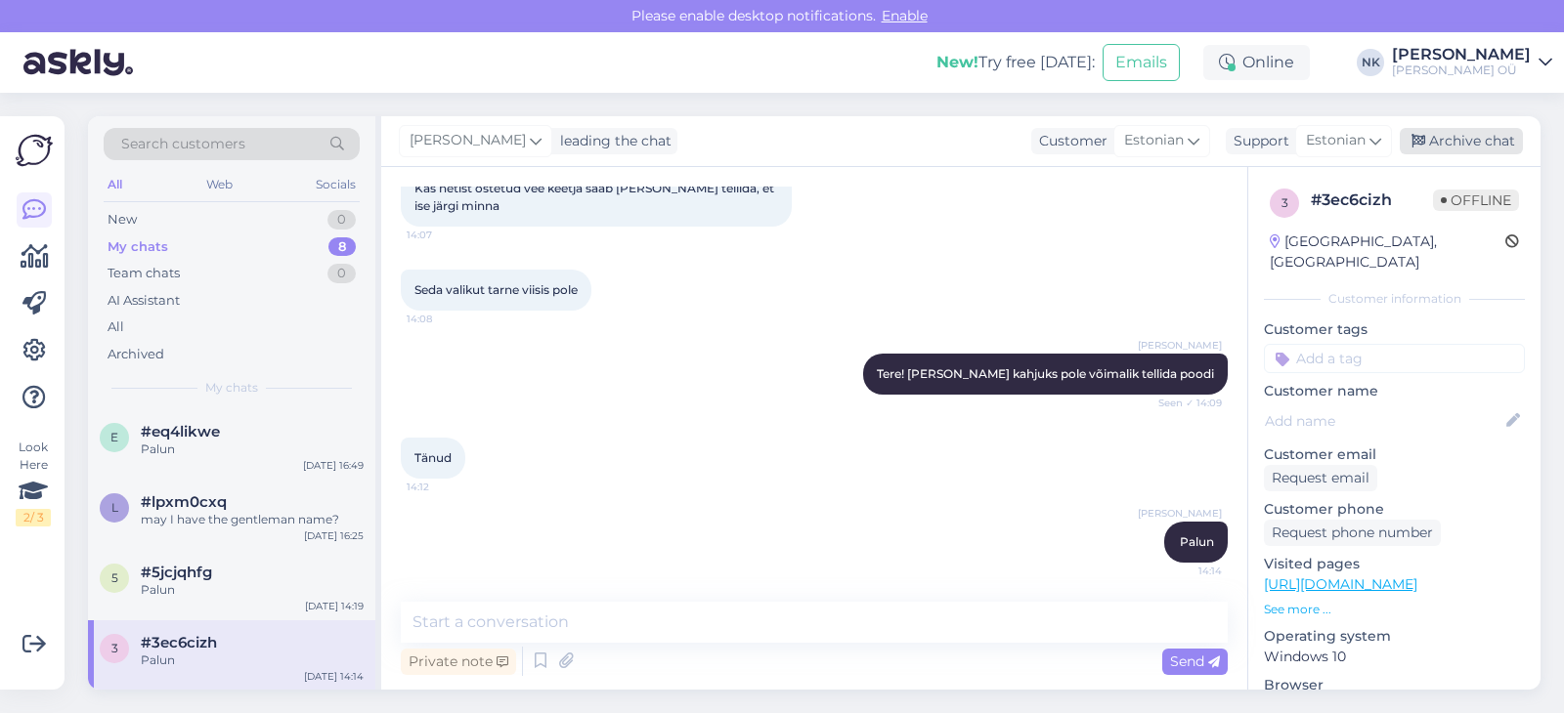
click at [1454, 153] on div "Archive chat" at bounding box center [1460, 141] width 123 height 26
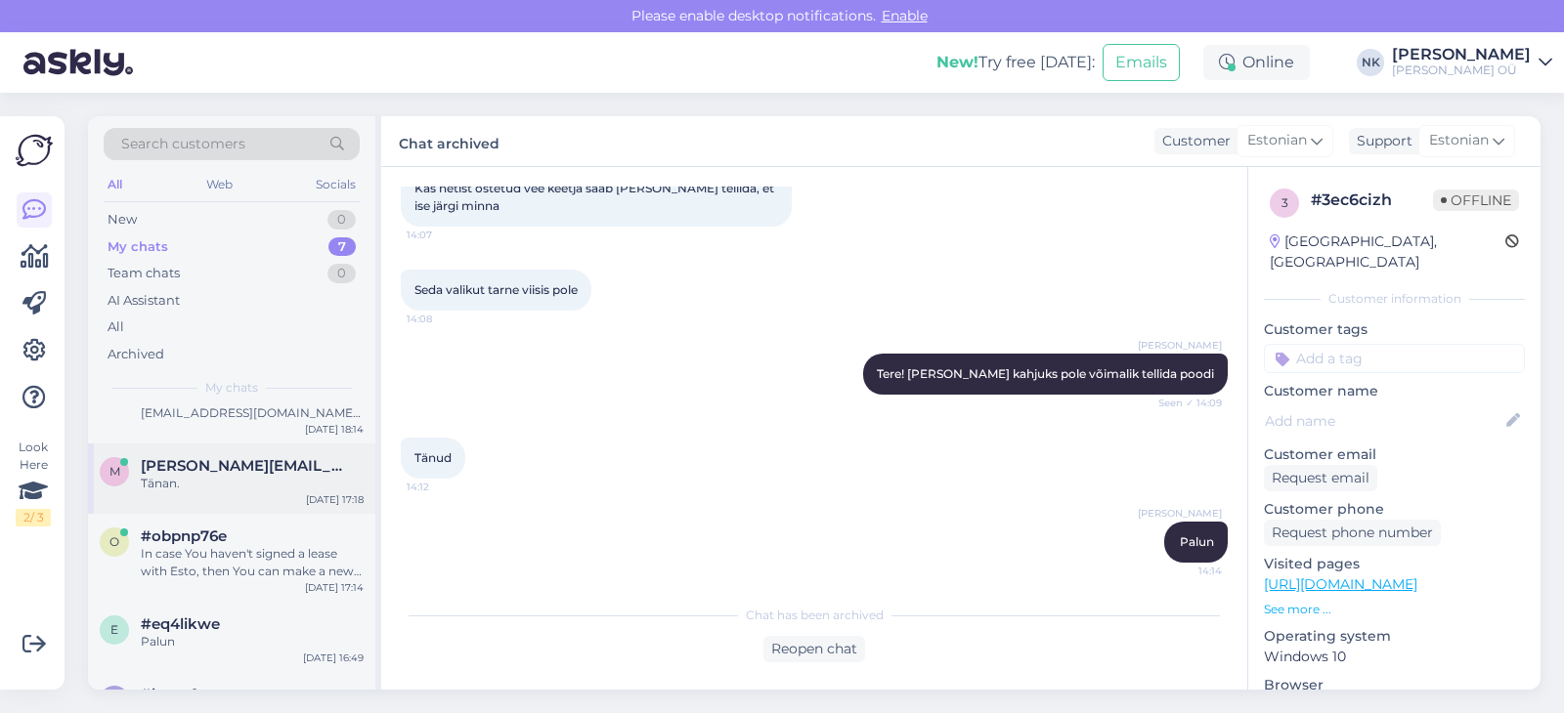
scroll to position [264, 0]
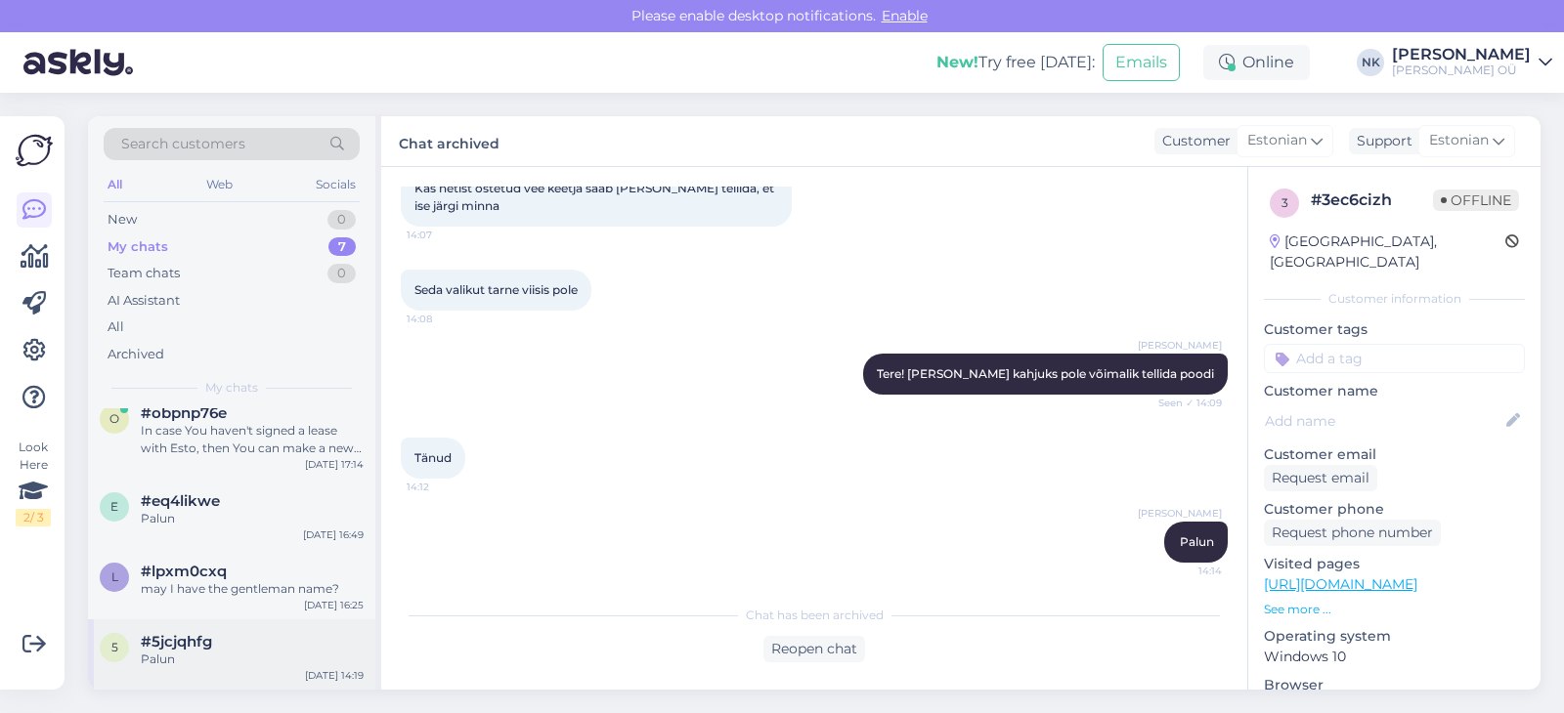
click at [207, 623] on div "5 #5jcjqhfg Palun [DATE] 14:19" at bounding box center [231, 655] width 287 height 70
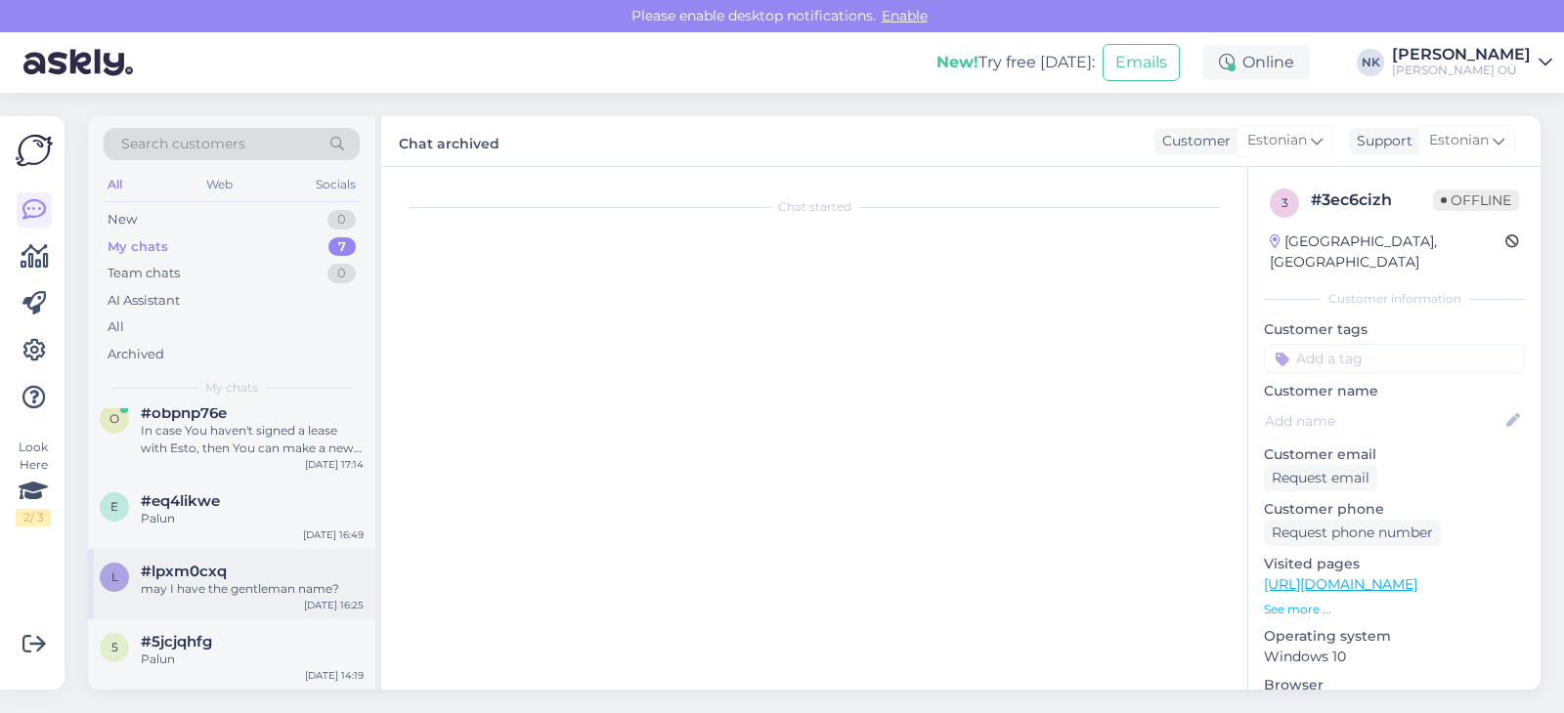
scroll to position [107, 0]
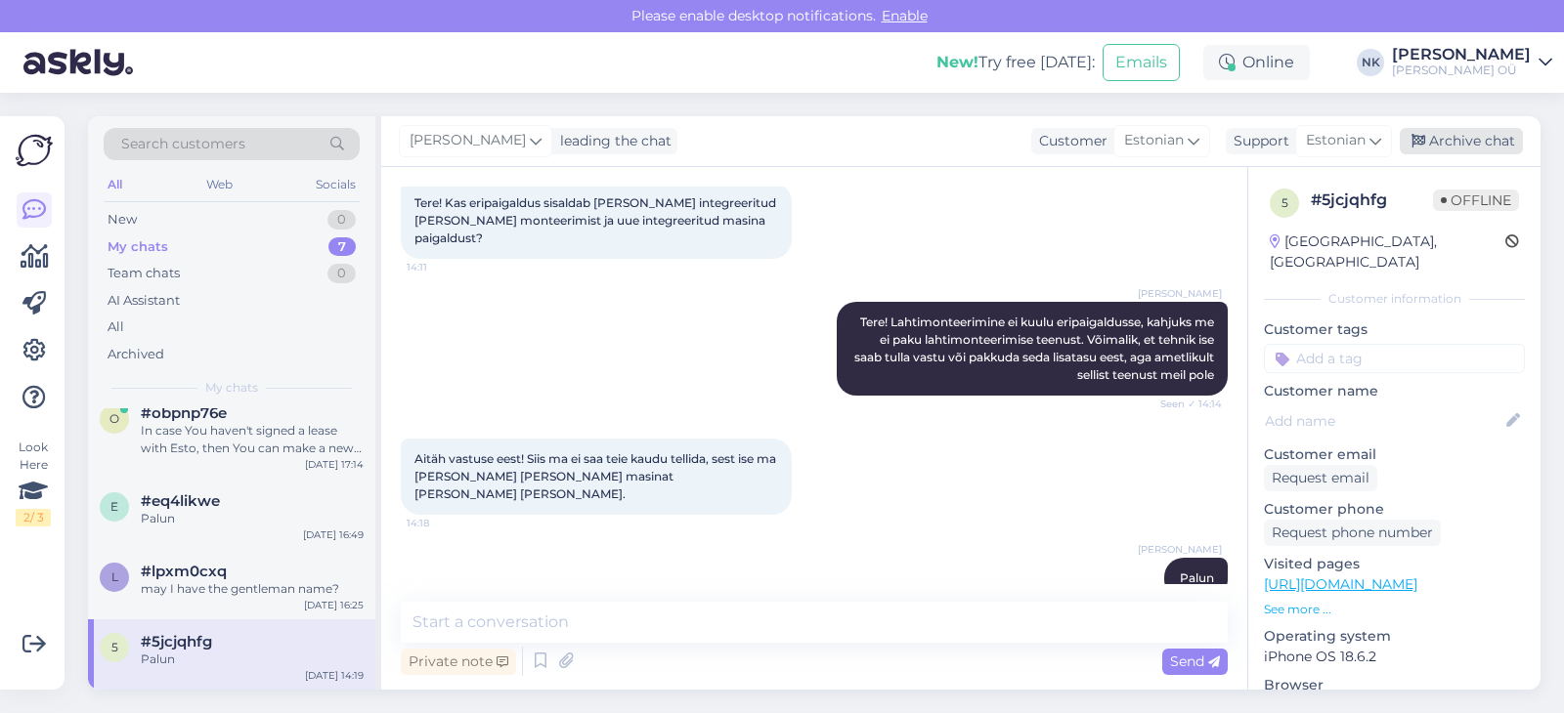
click at [1439, 140] on div "Archive chat" at bounding box center [1460, 141] width 123 height 26
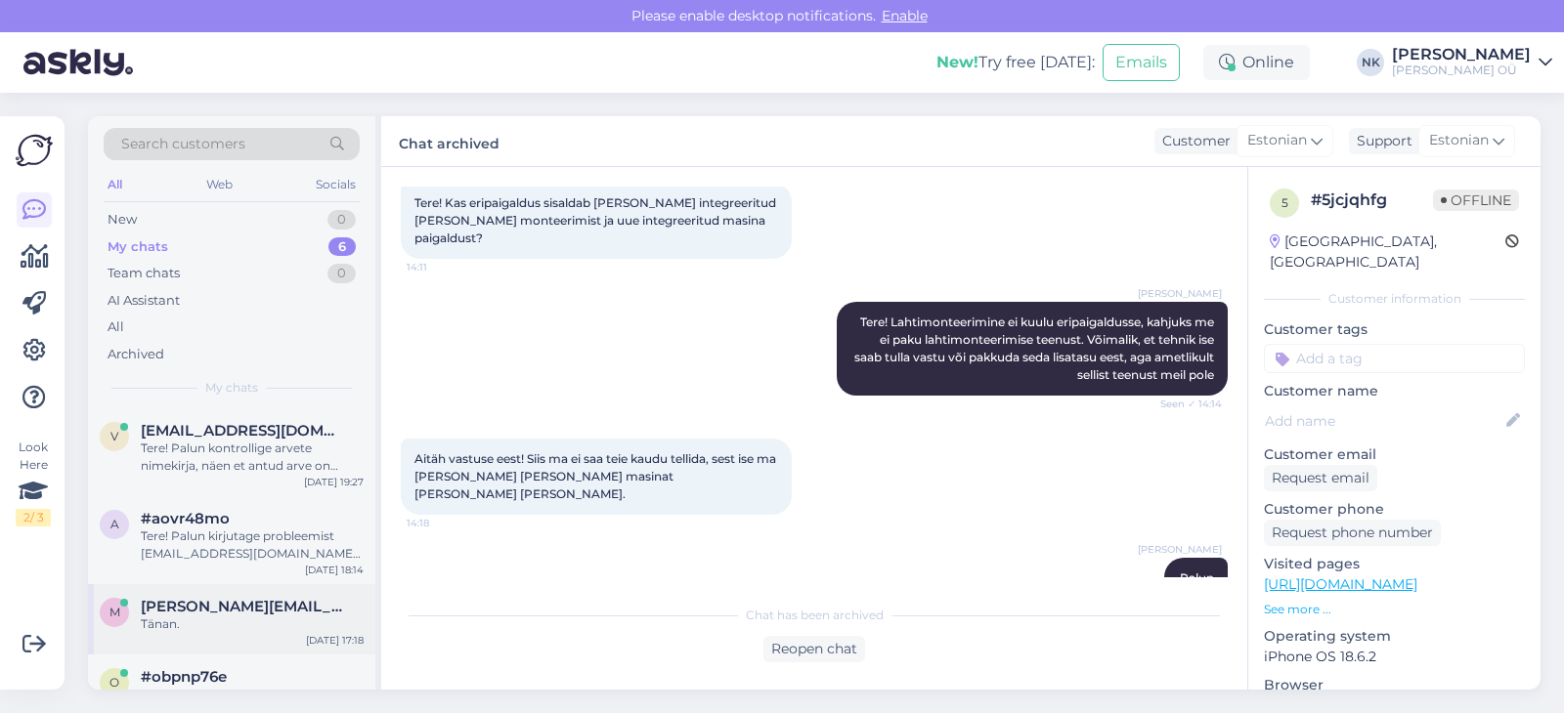
scroll to position [0, 0]
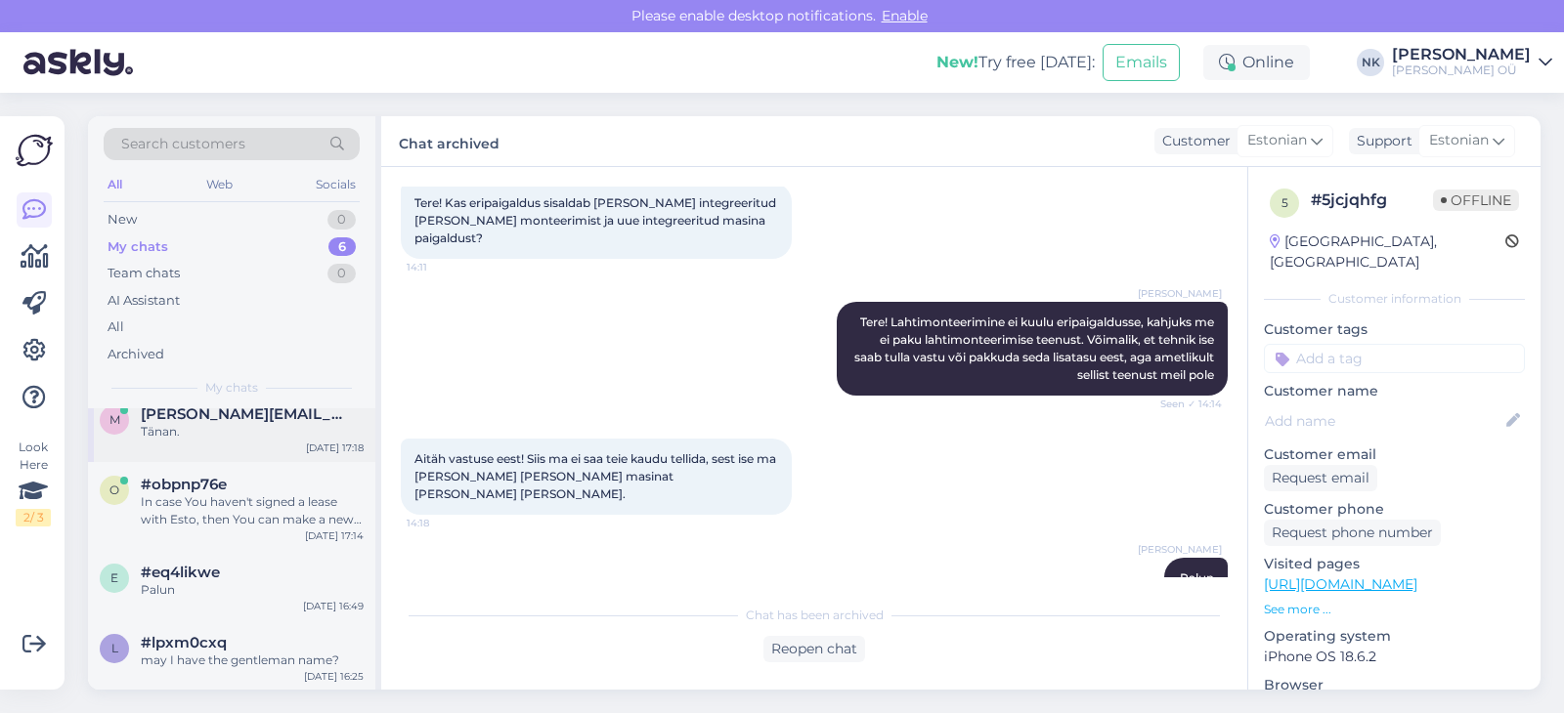
click at [217, 647] on span "#lpxm0cxq" at bounding box center [184, 643] width 86 height 18
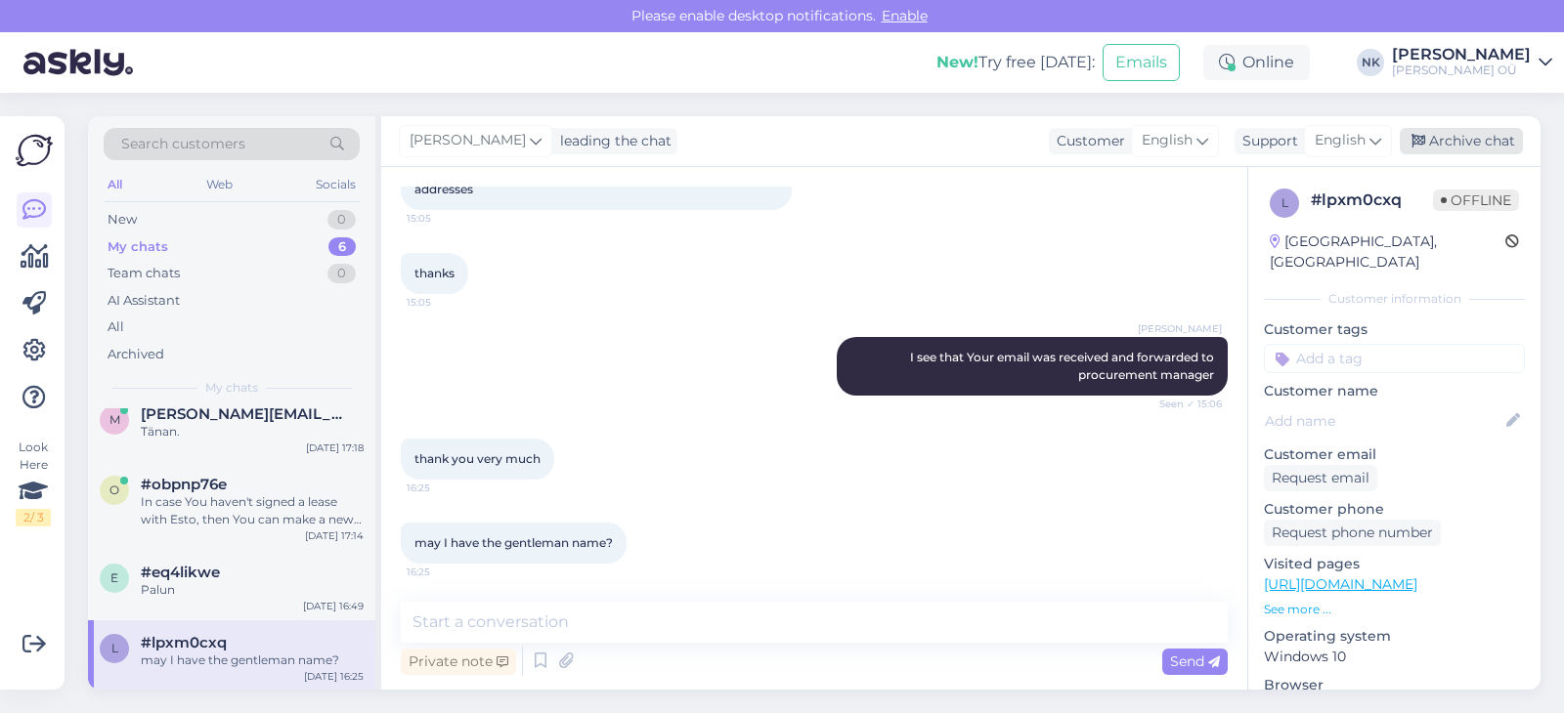
click at [1479, 145] on div "Archive chat" at bounding box center [1460, 141] width 123 height 26
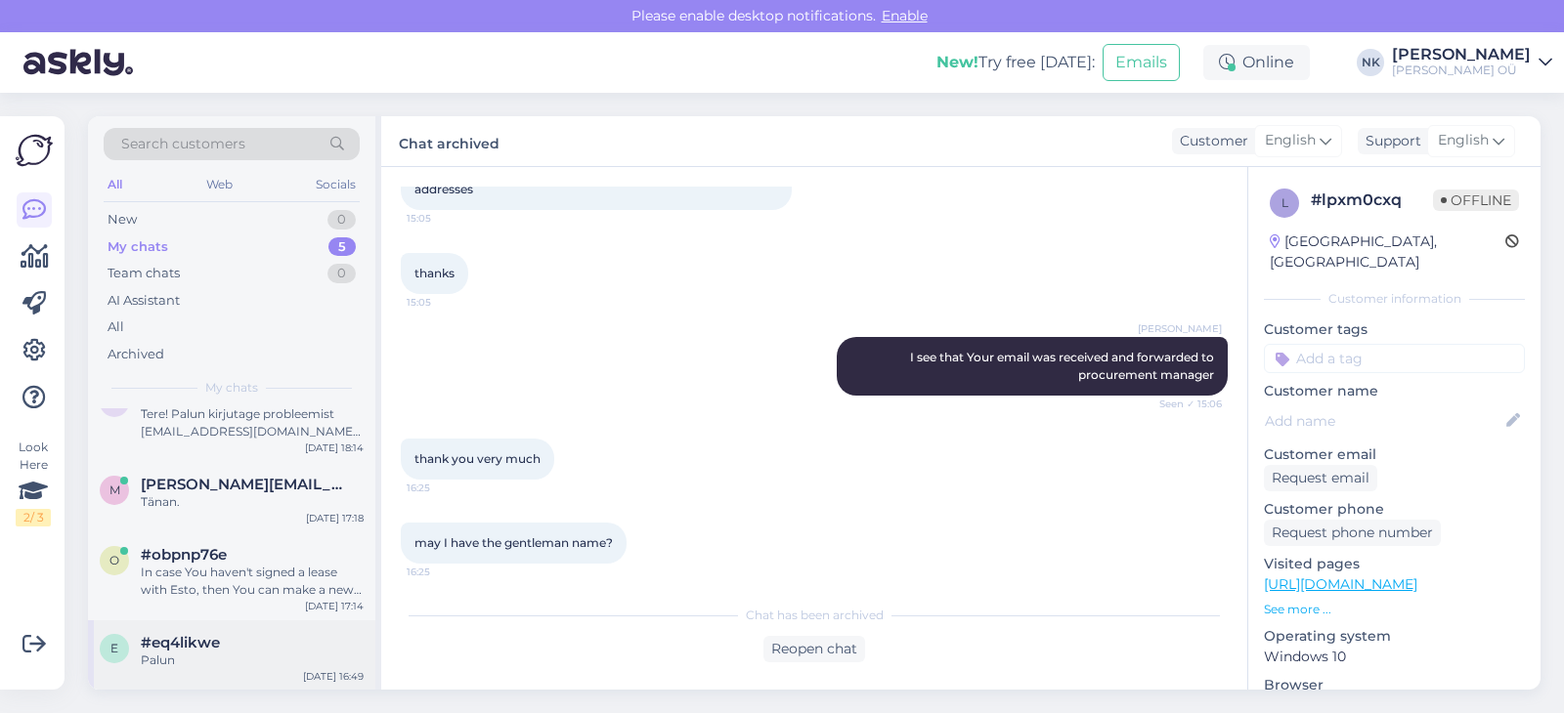
click at [201, 640] on span "#eq4likwe" at bounding box center [180, 643] width 79 height 18
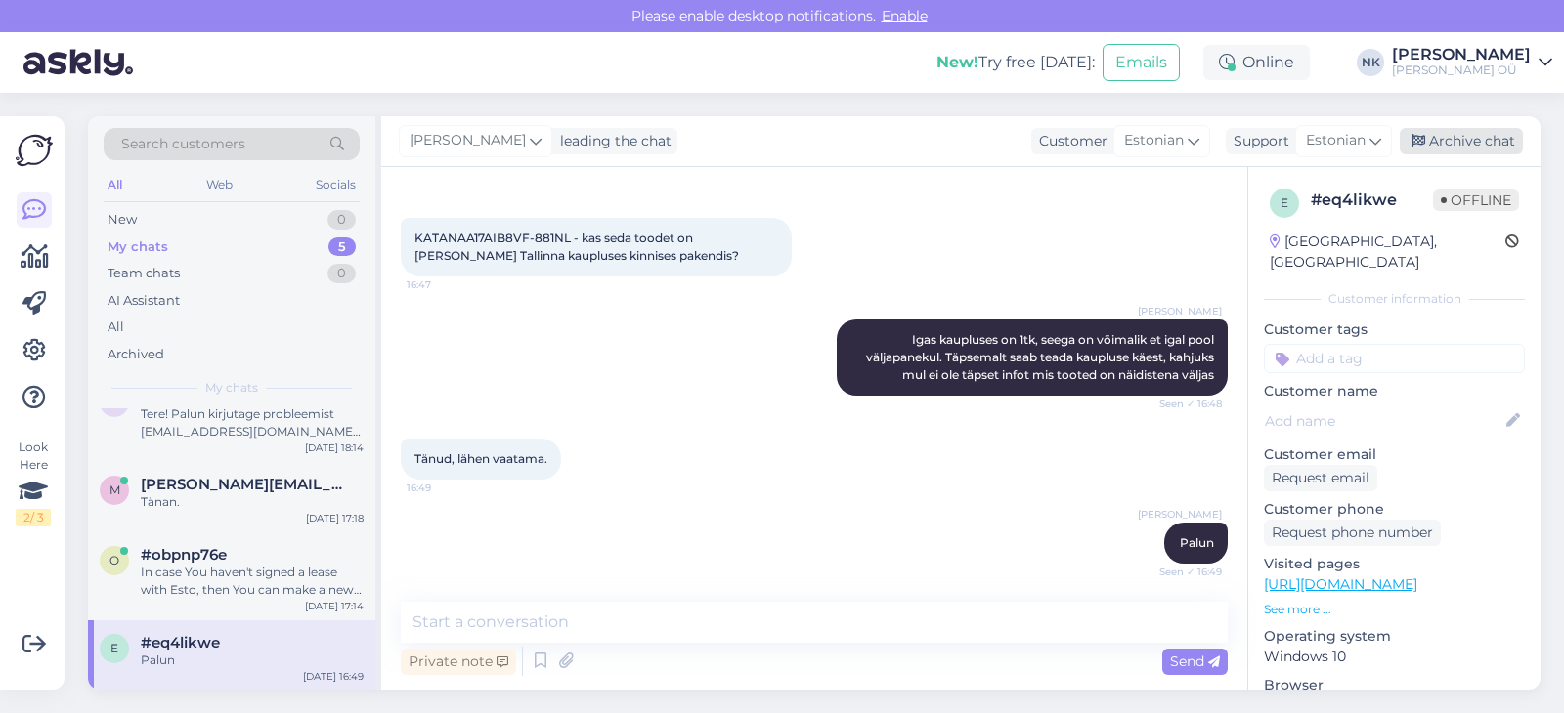
click at [1439, 142] on div "Archive chat" at bounding box center [1460, 141] width 123 height 26
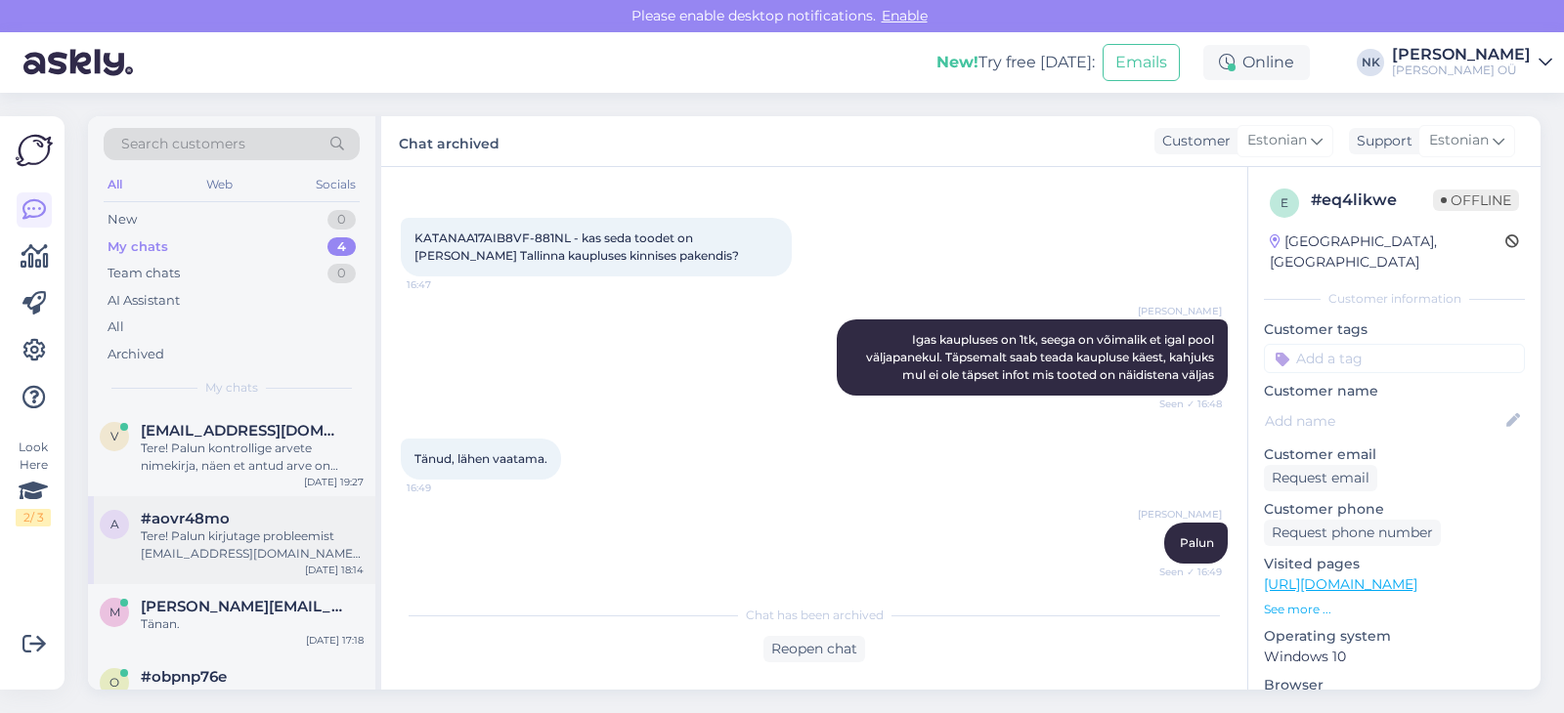
click at [211, 550] on div "Tere! Palun kirjutage probleemist [EMAIL_ADDRESS][DOMAIN_NAME] meilile, uurime …" at bounding box center [252, 545] width 223 height 35
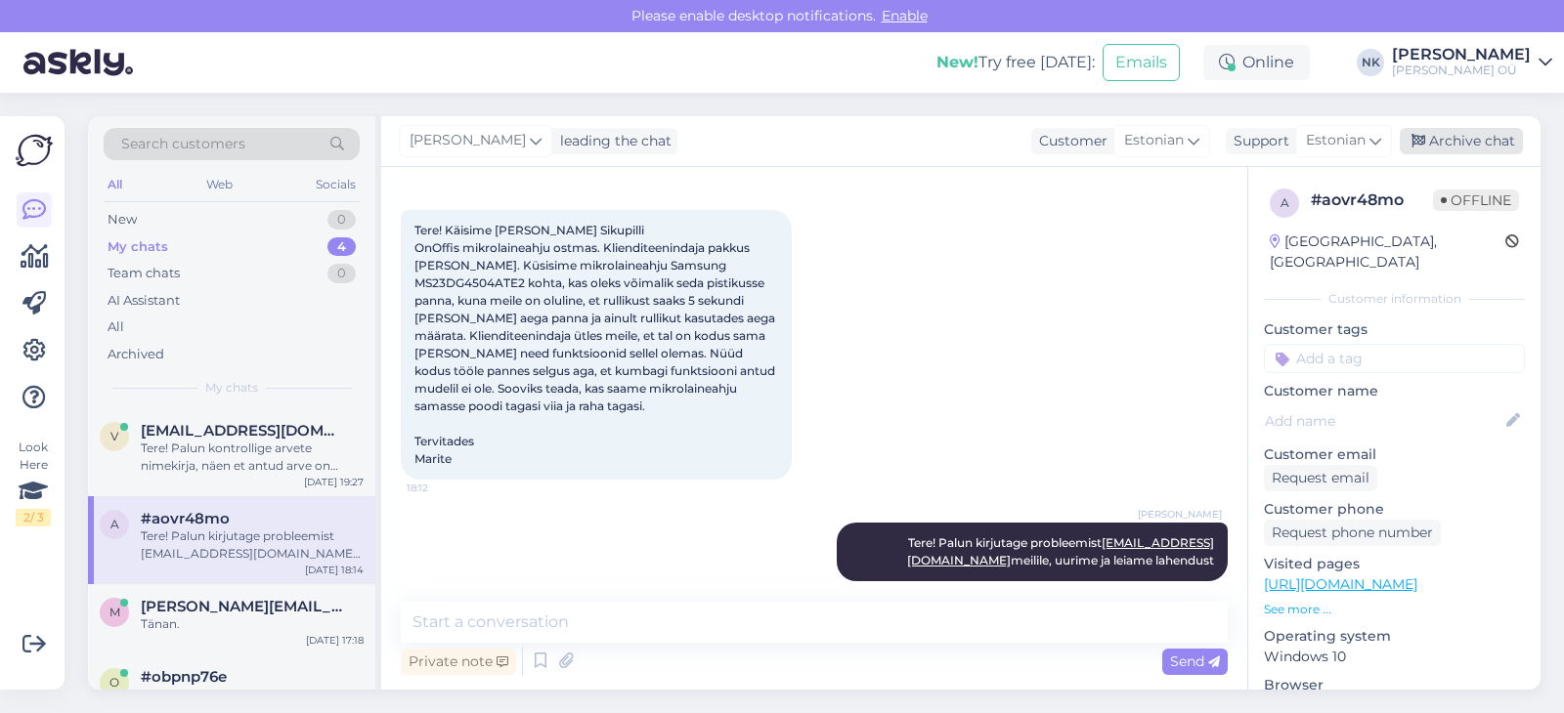
click at [1483, 154] on div "[PERSON_NAME] leading the chat Customer Estonian Support Estonian Arabic Belaru…" at bounding box center [960, 141] width 1159 height 51
click at [1482, 147] on div "Archive chat" at bounding box center [1460, 141] width 123 height 26
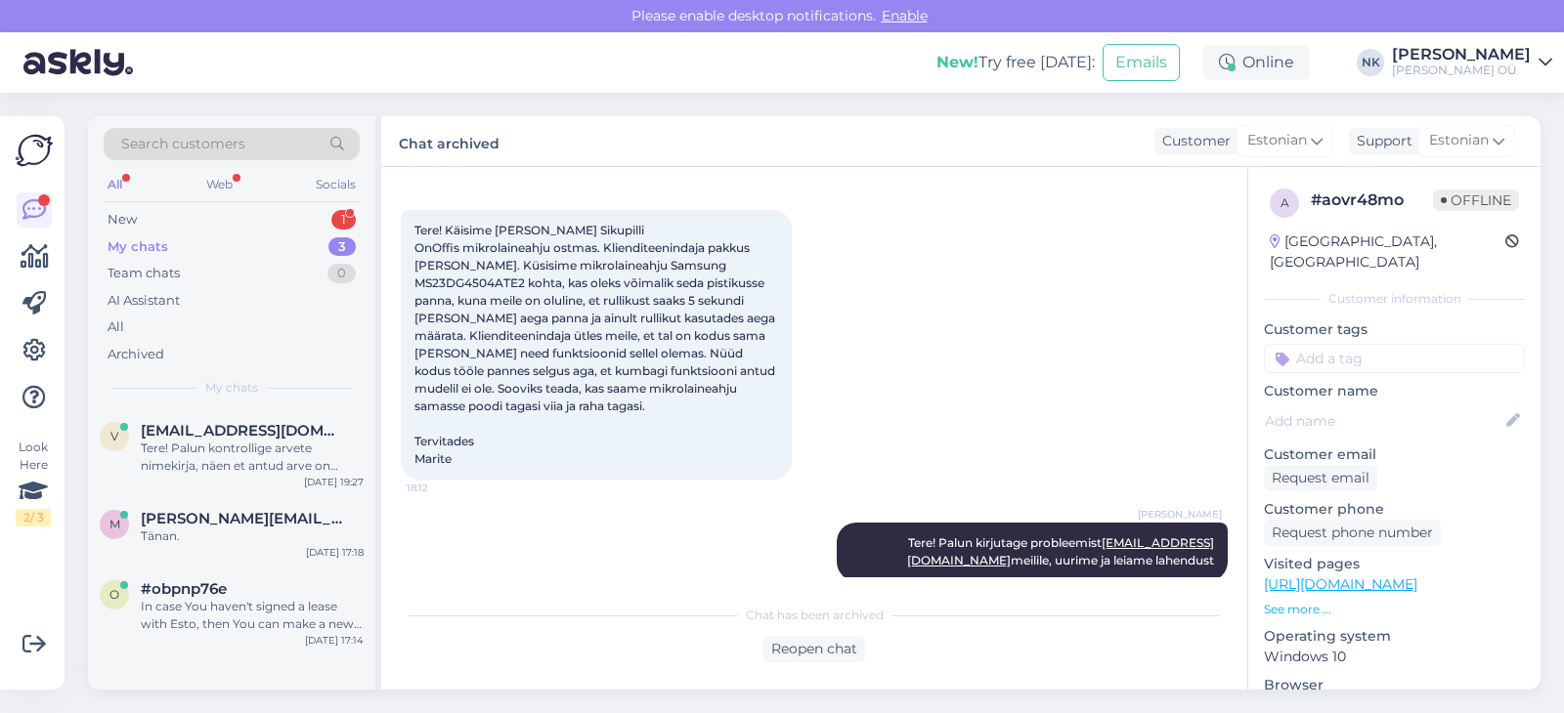
click at [314, 201] on div "All Web Socials" at bounding box center [232, 187] width 256 height 30
click at [292, 221] on div "New 1" at bounding box center [232, 219] width 256 height 27
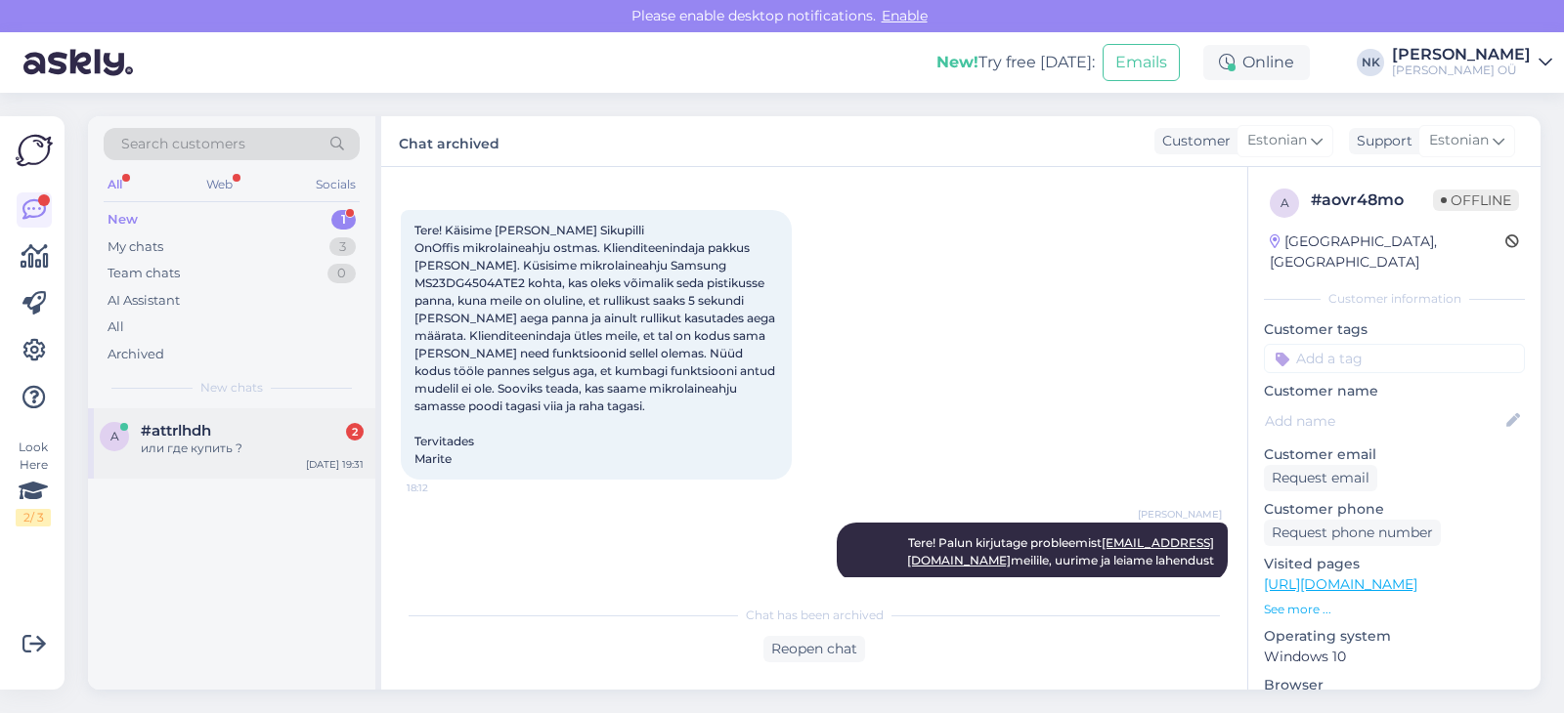
click at [315, 473] on div "a #attrlhdh 2 или где купить ? [DATE] 19:31" at bounding box center [231, 443] width 287 height 70
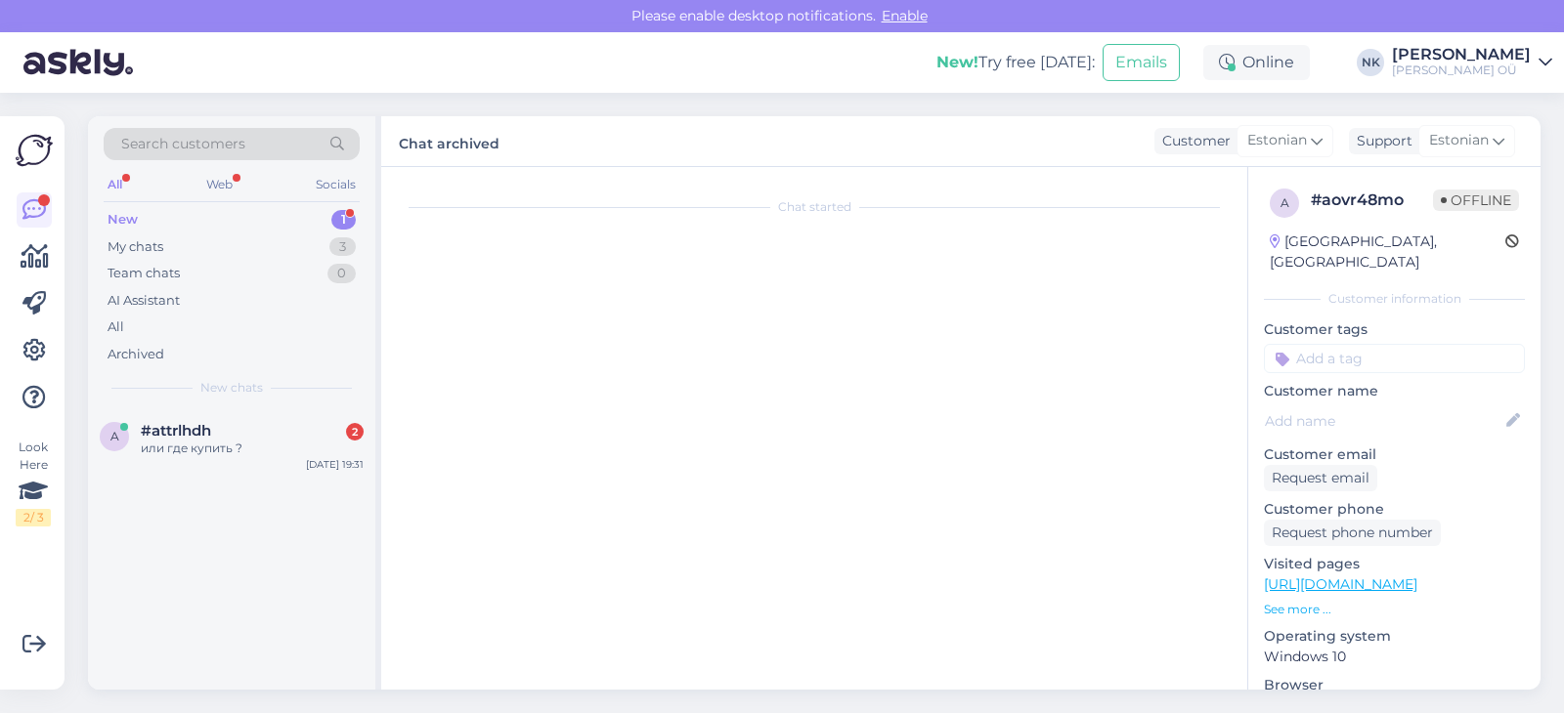
scroll to position [632, 0]
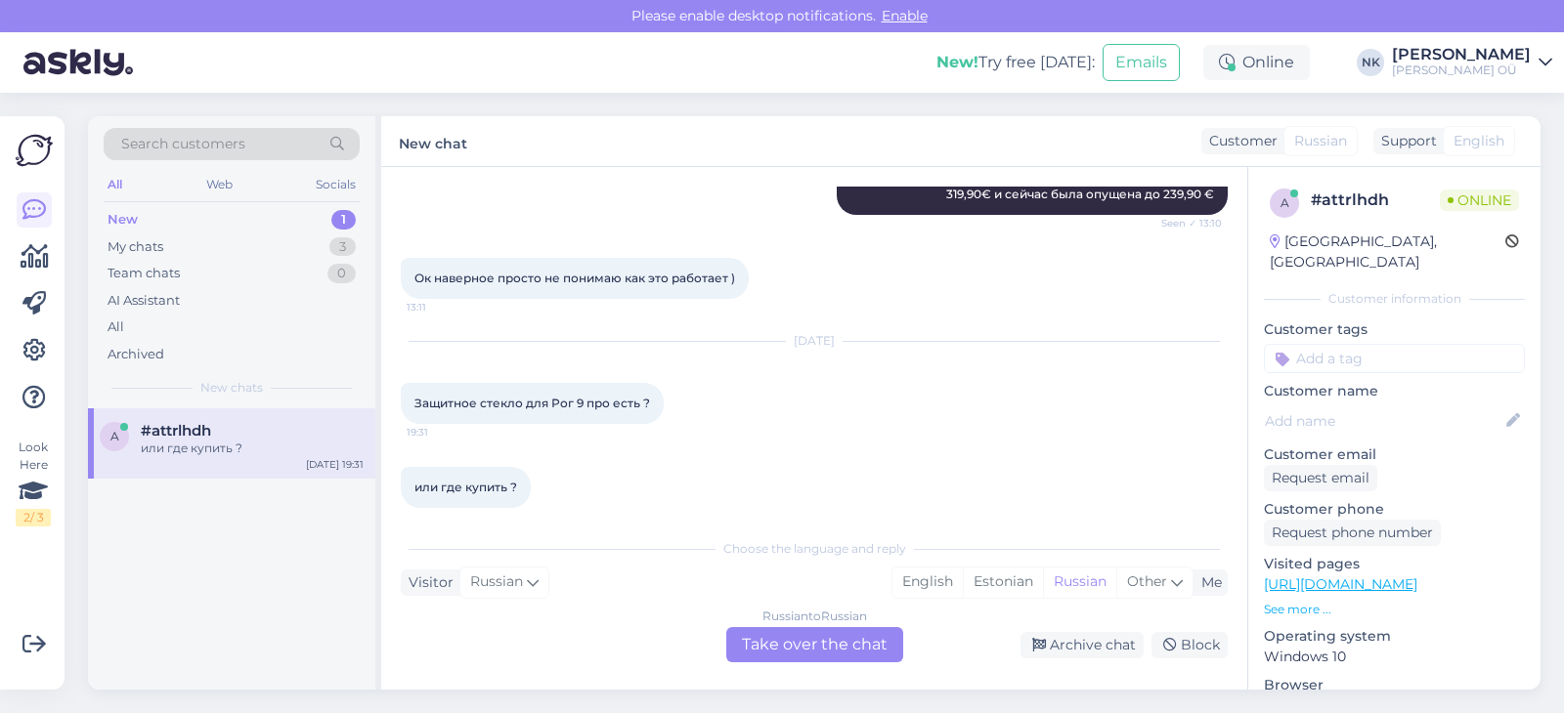
click at [1388, 576] on link "[URL][DOMAIN_NAME]" at bounding box center [1340, 585] width 153 height 18
click at [828, 659] on div "Russian to Russian Take over the chat" at bounding box center [814, 644] width 177 height 35
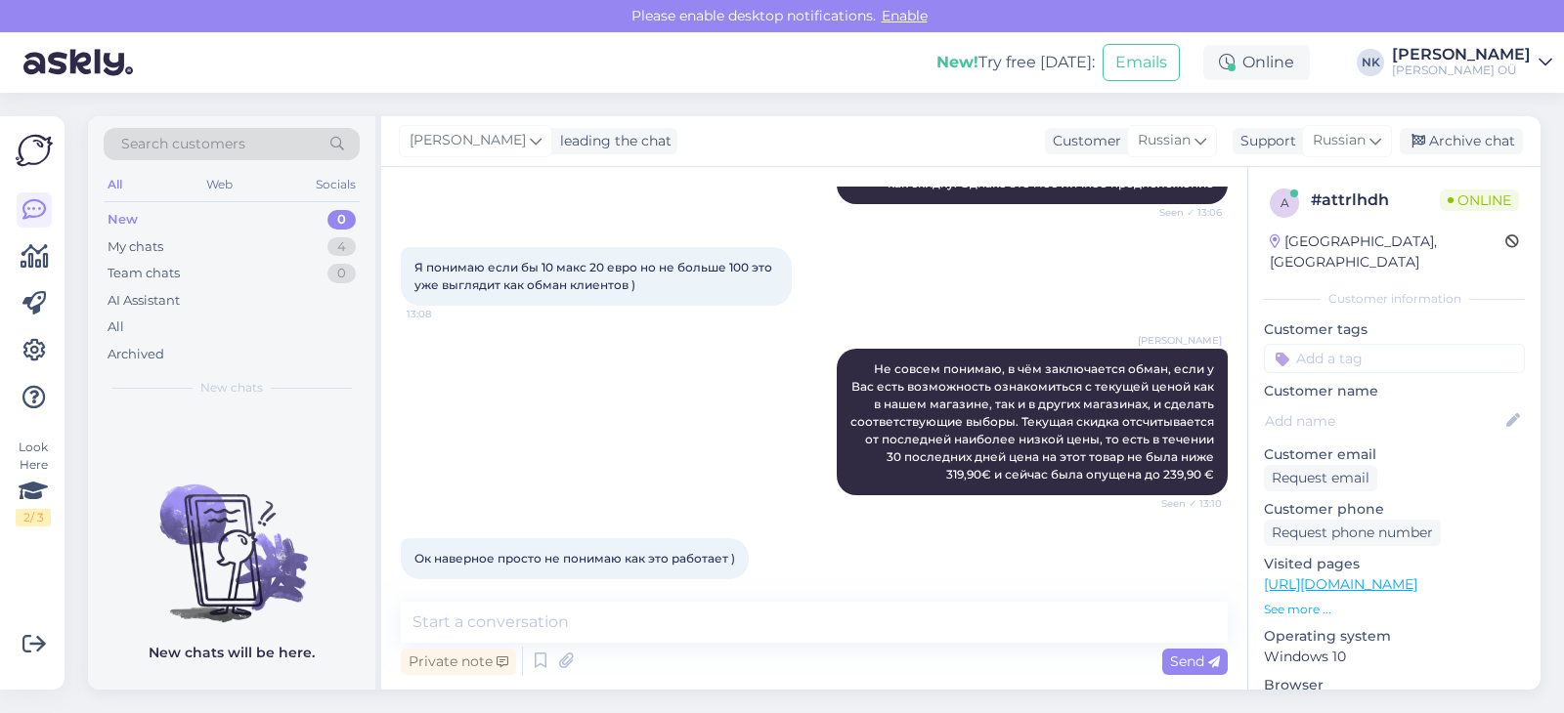
scroll to position [559, 0]
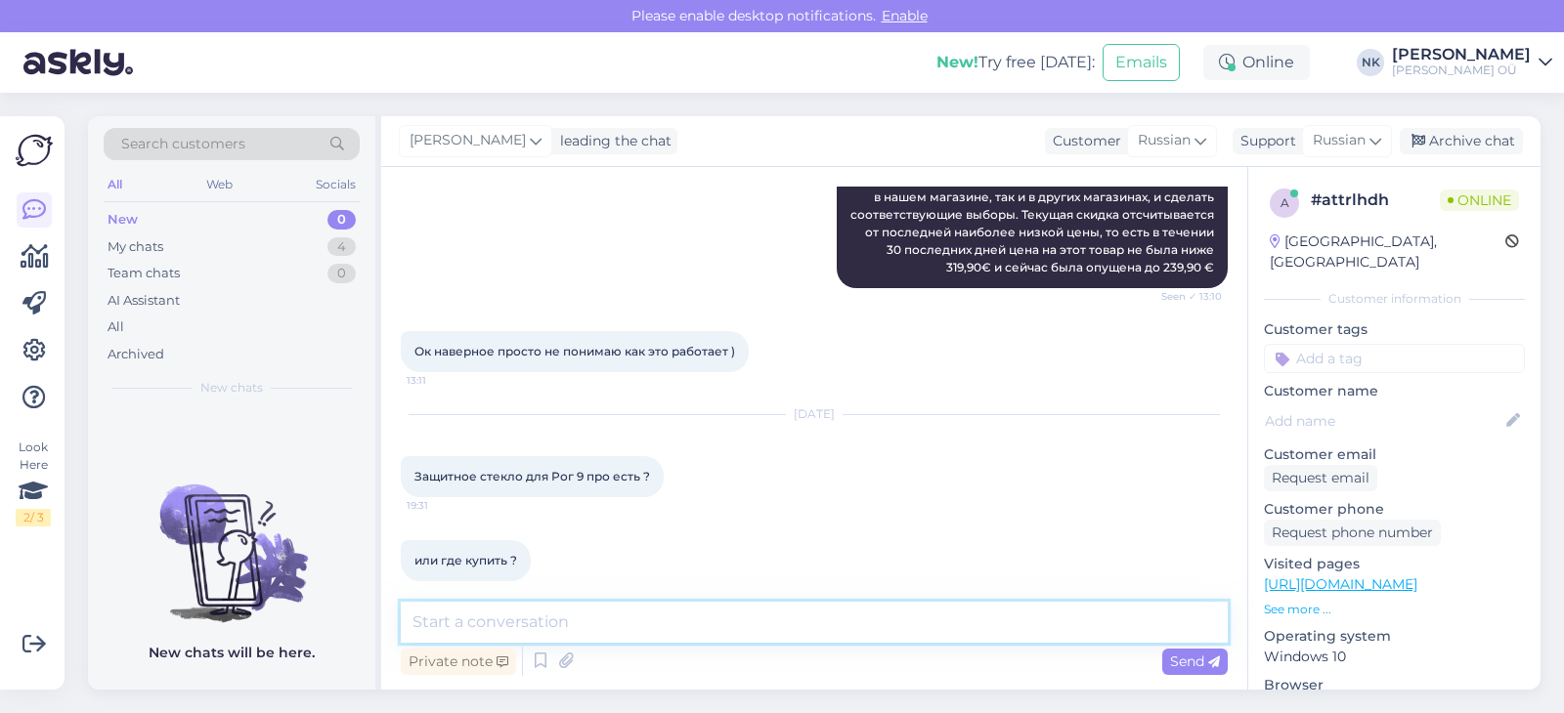
click at [674, 624] on textarea at bounding box center [814, 622] width 827 height 41
type textarea "P"
type textarea "Здравствуйте, к сожалению такого товара нет в нашем каталоге"
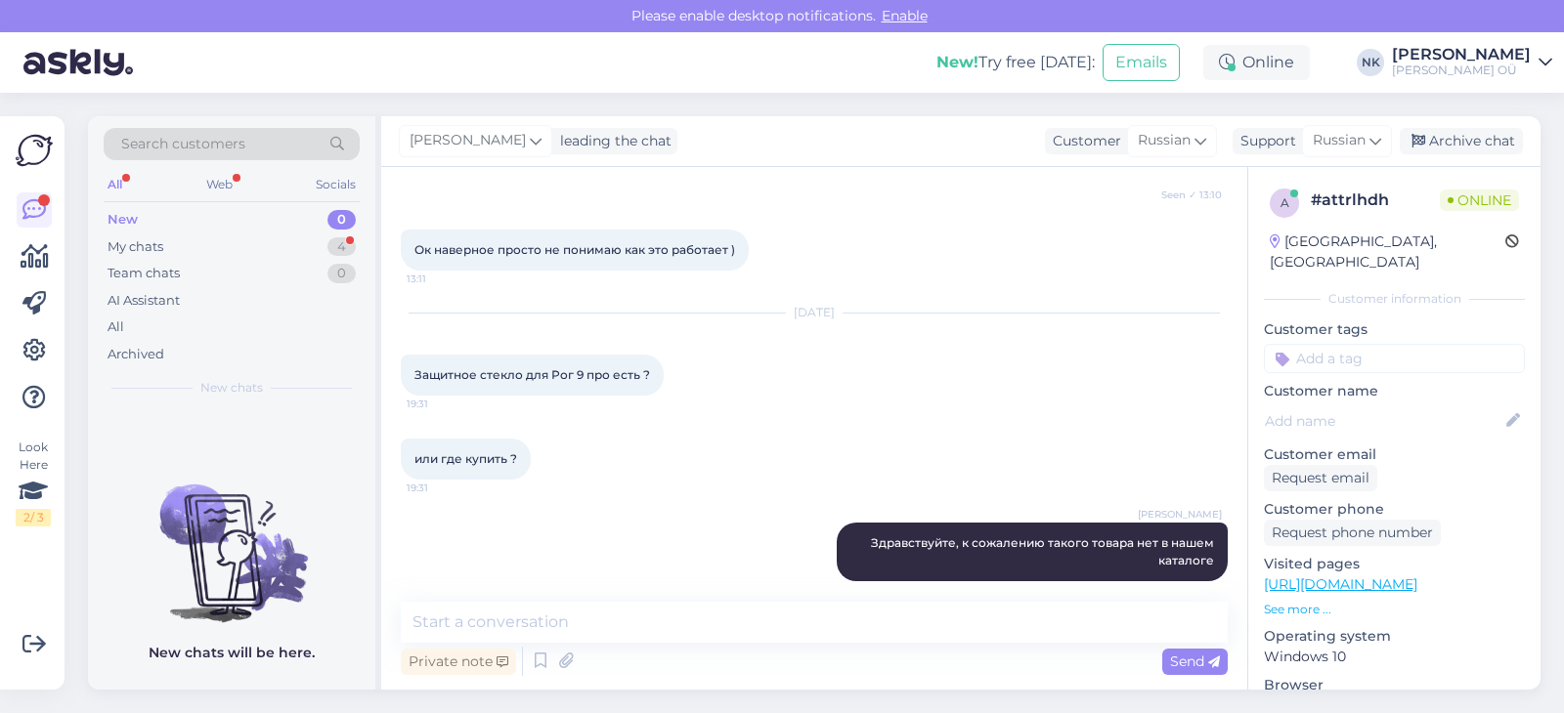
scroll to position [745, 0]
